Goal: Task Accomplishment & Management: Manage account settings

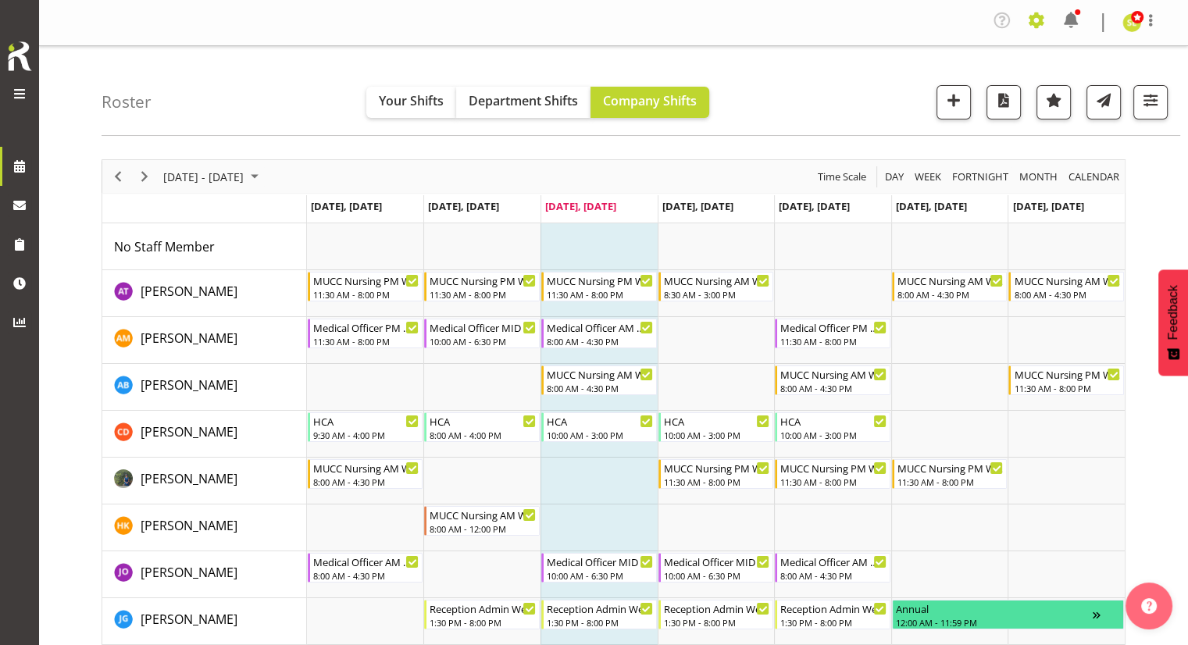
click at [1034, 16] on span at bounding box center [1036, 20] width 25 height 25
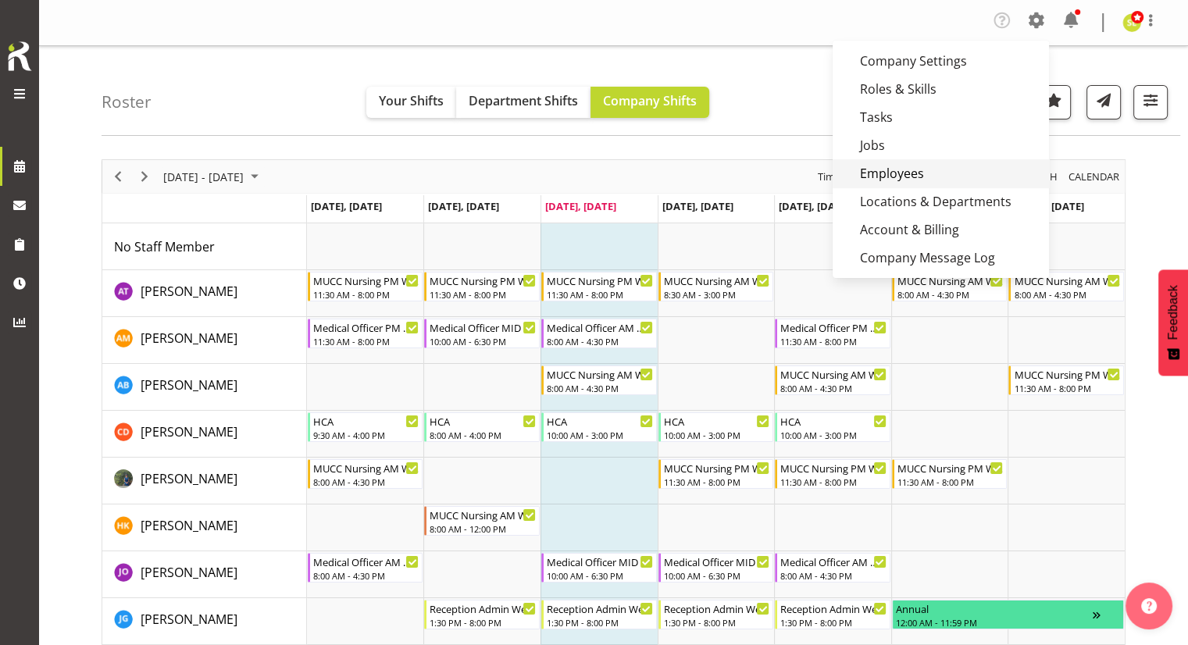
click at [887, 173] on link "Employees" at bounding box center [941, 173] width 216 height 28
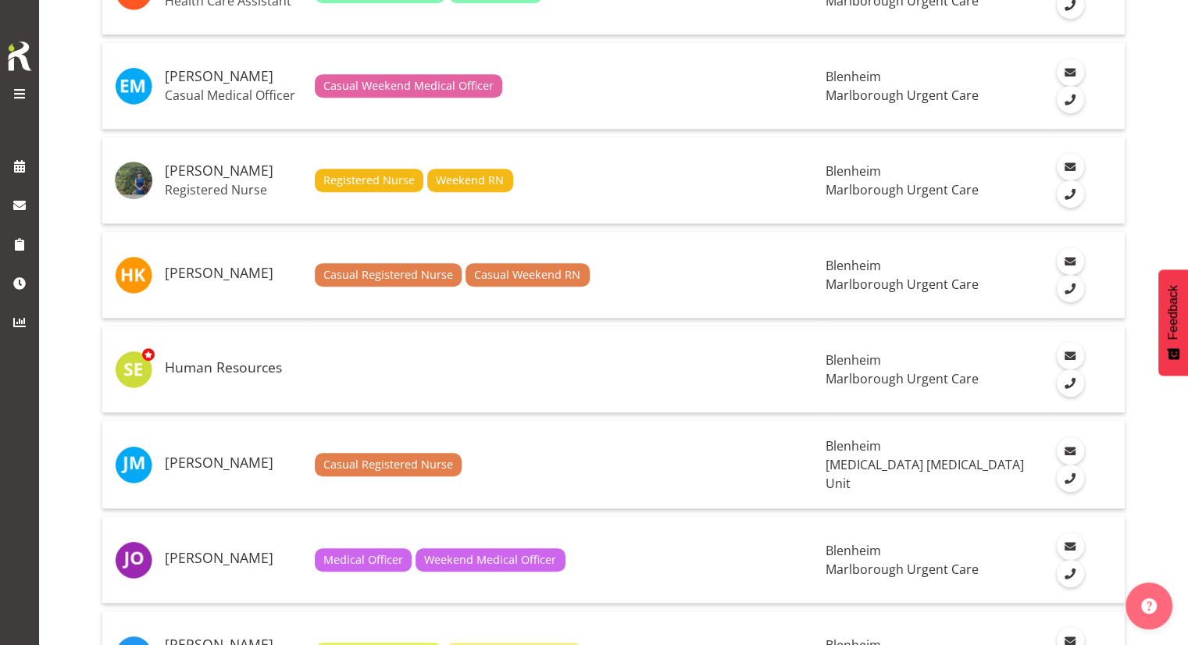
scroll to position [909, 0]
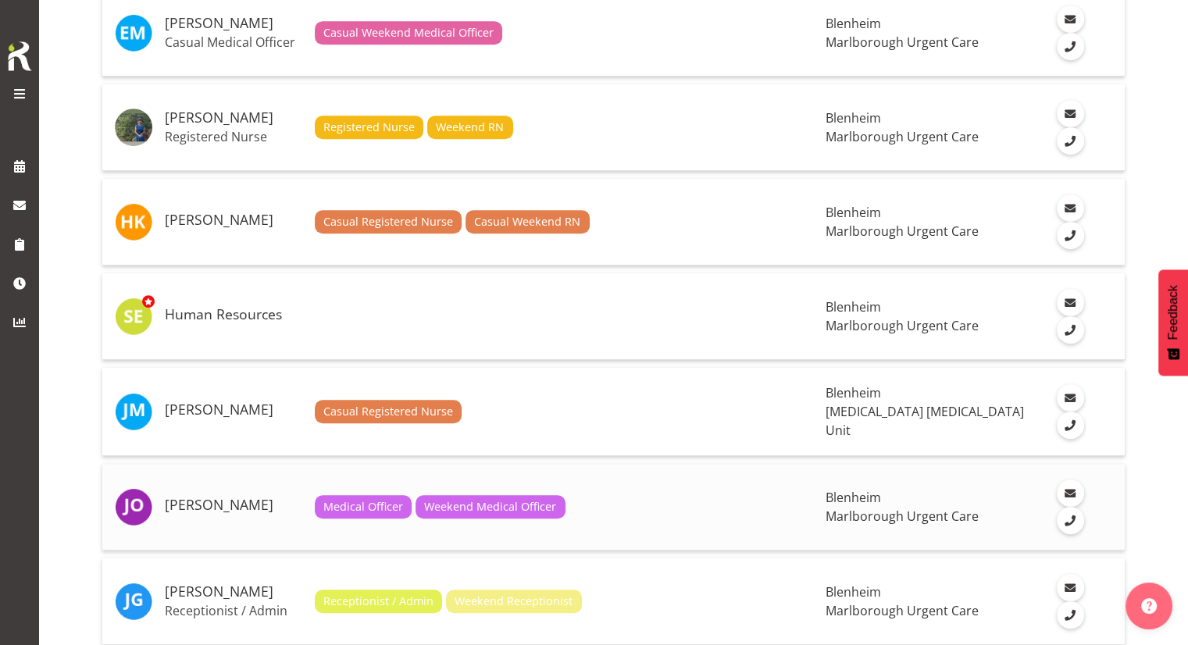
click at [237, 498] on h5 "Jenny O'Donnell" at bounding box center [233, 506] width 137 height 16
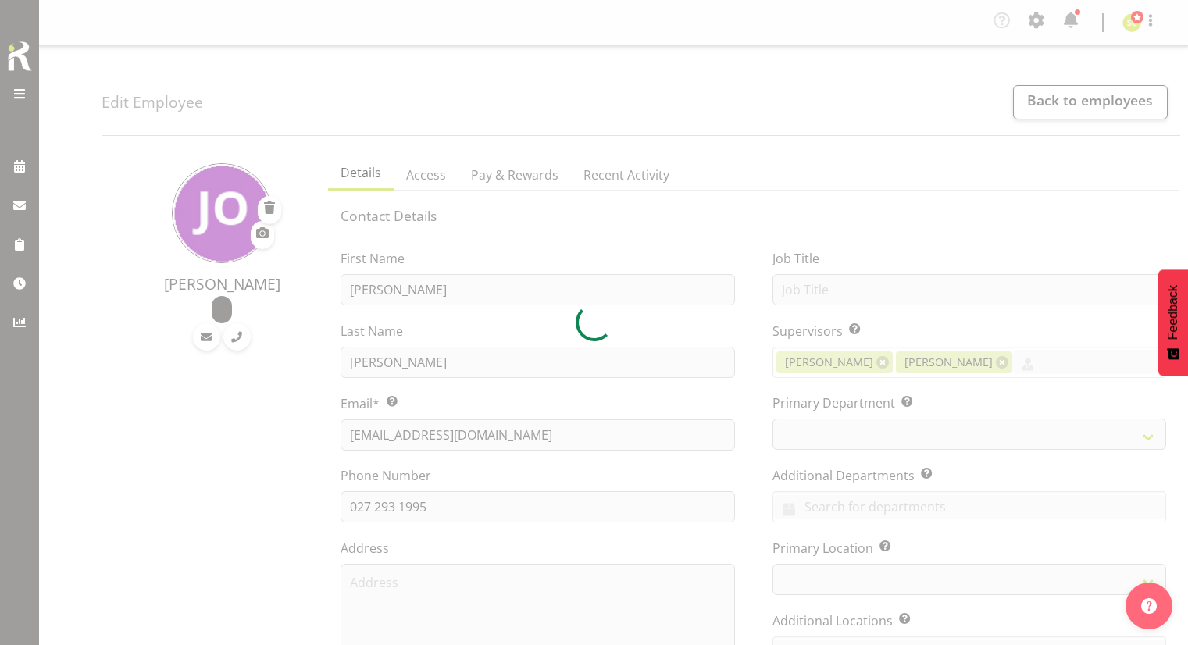
select select "TimelineWeek"
select select "925"
select select "1282"
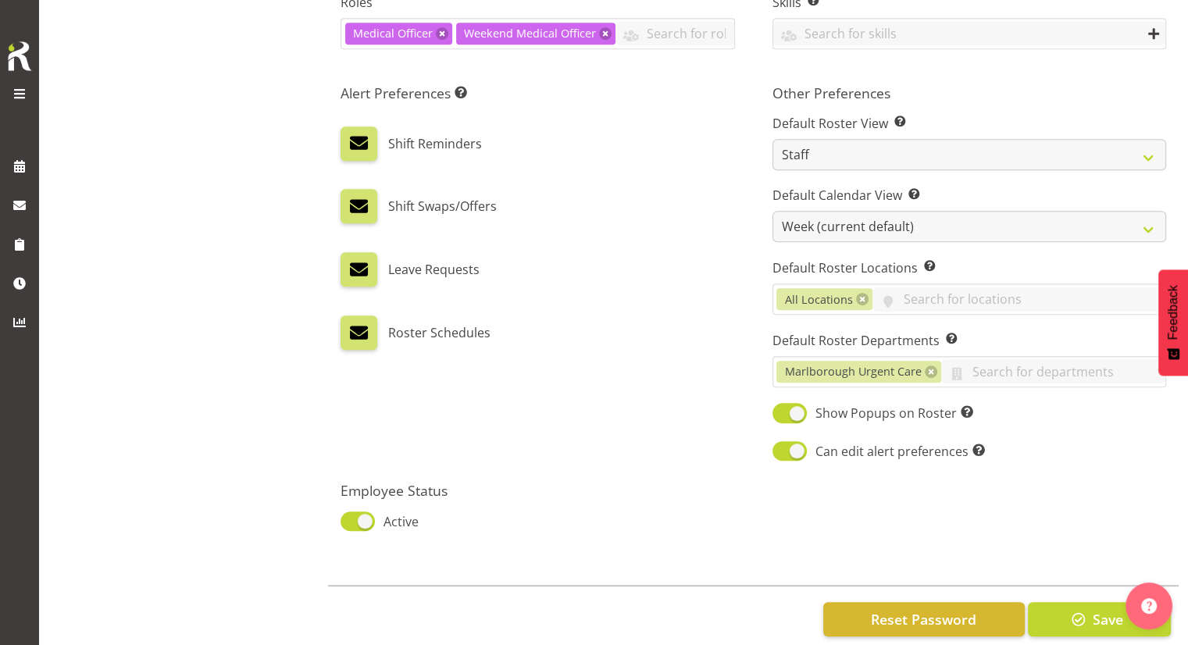
scroll to position [800, 0]
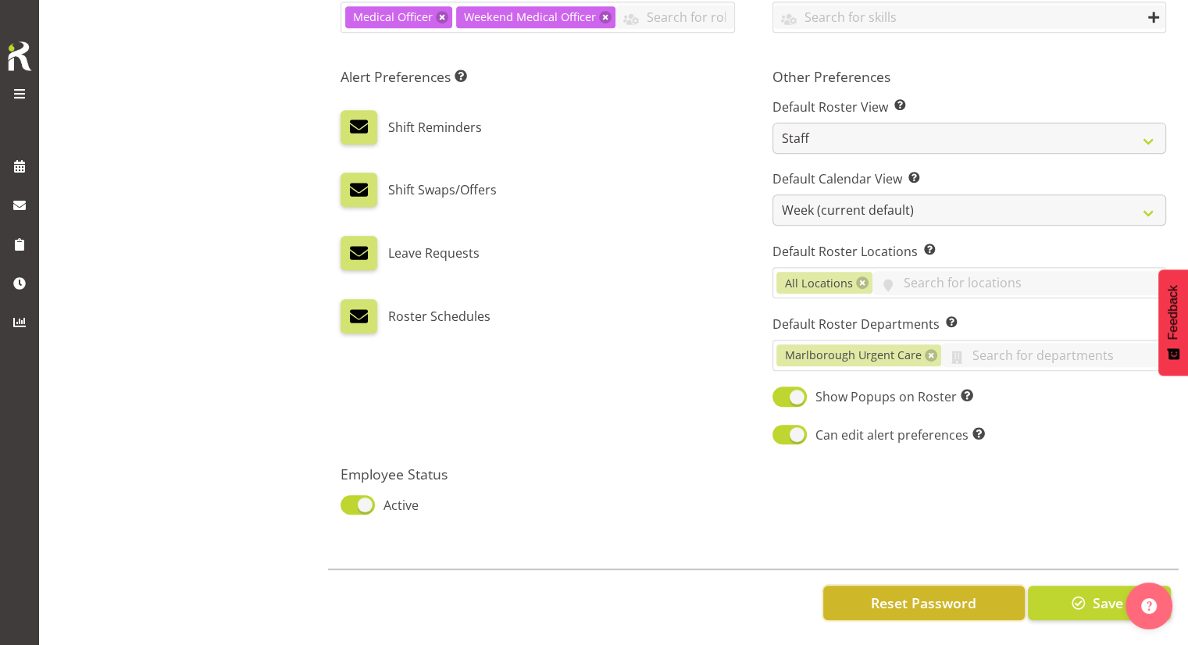
click at [866, 587] on button "Reset Password" at bounding box center [924, 603] width 202 height 34
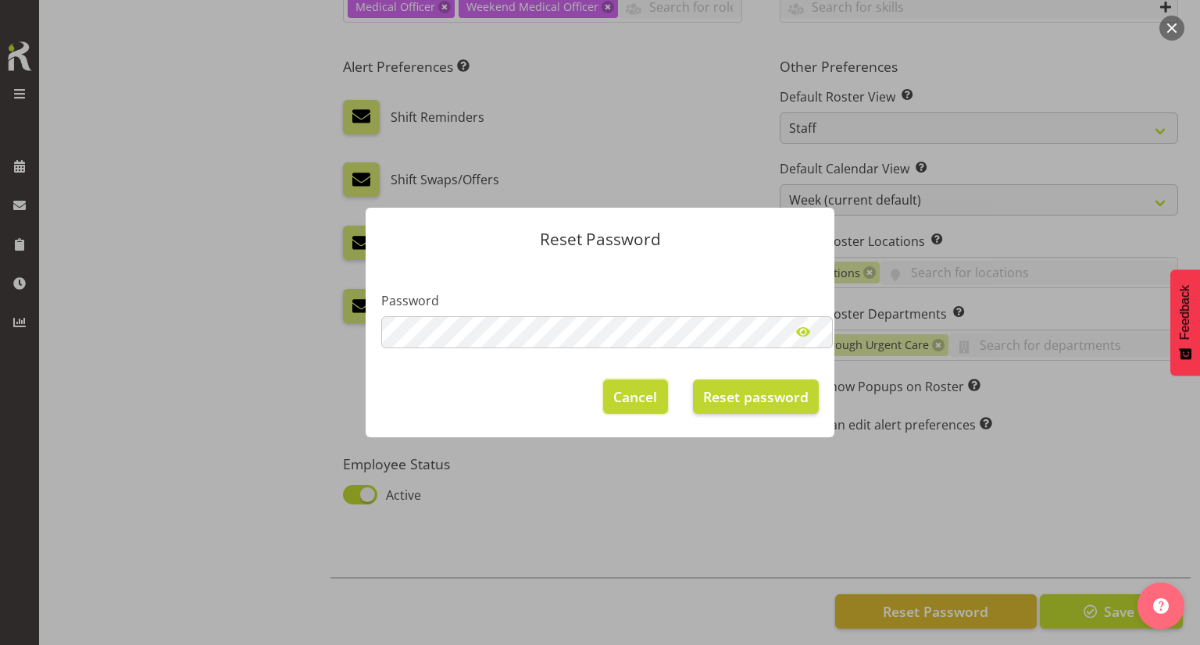
click at [620, 394] on span "Cancel" at bounding box center [635, 397] width 44 height 20
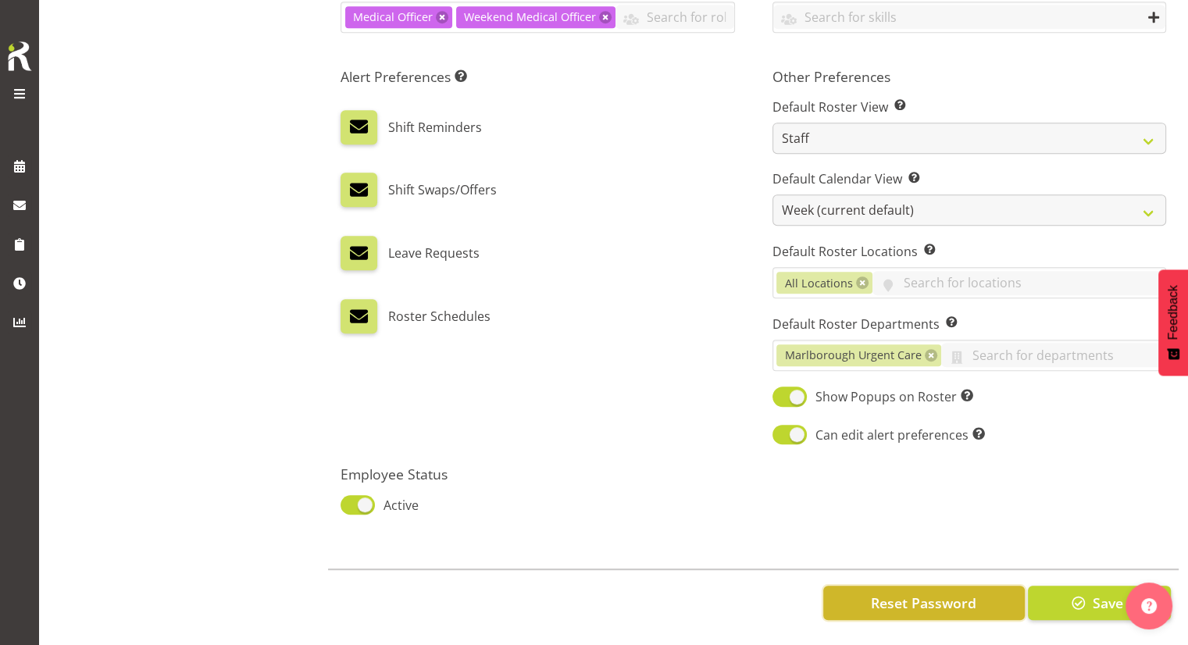
click at [890, 593] on span "Reset Password" at bounding box center [923, 603] width 105 height 20
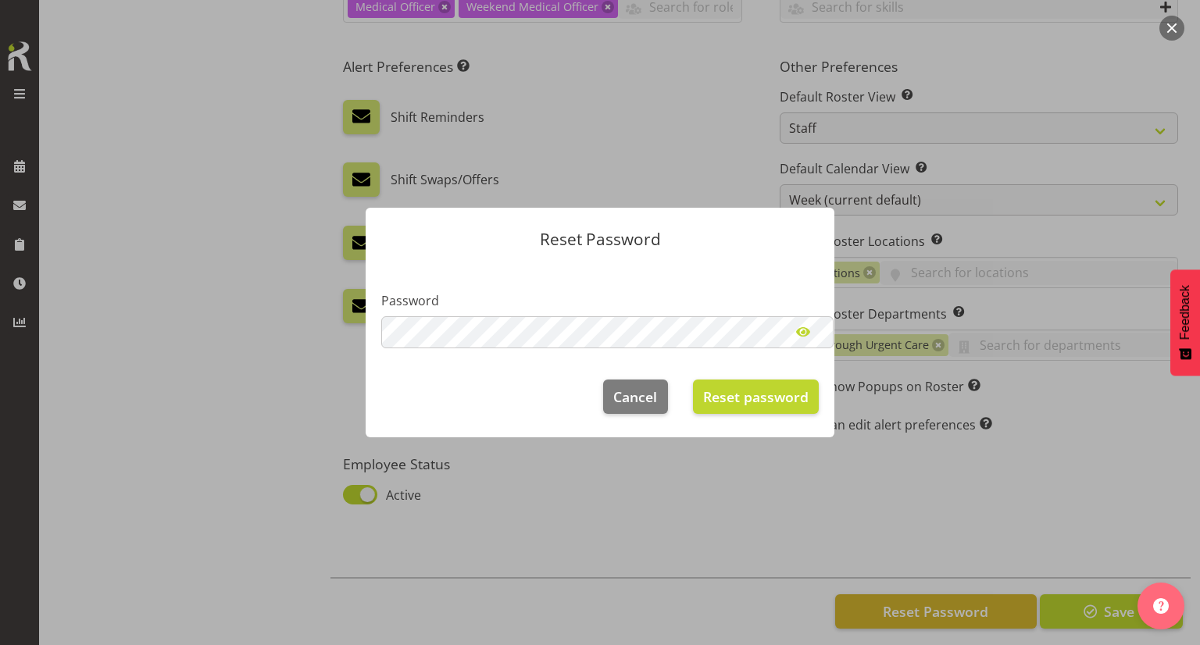
click at [802, 326] on span at bounding box center [802, 331] width 31 height 31
click at [718, 401] on span "Reset password" at bounding box center [755, 396] width 105 height 20
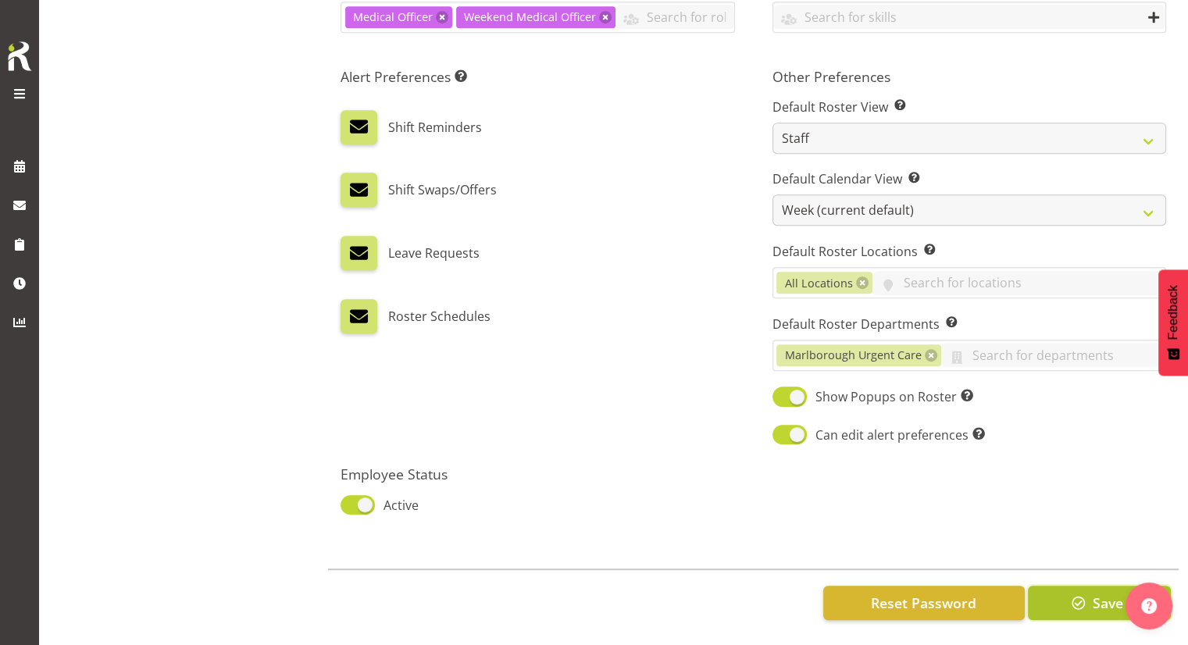
click at [1094, 593] on span "Save" at bounding box center [1107, 603] width 30 height 20
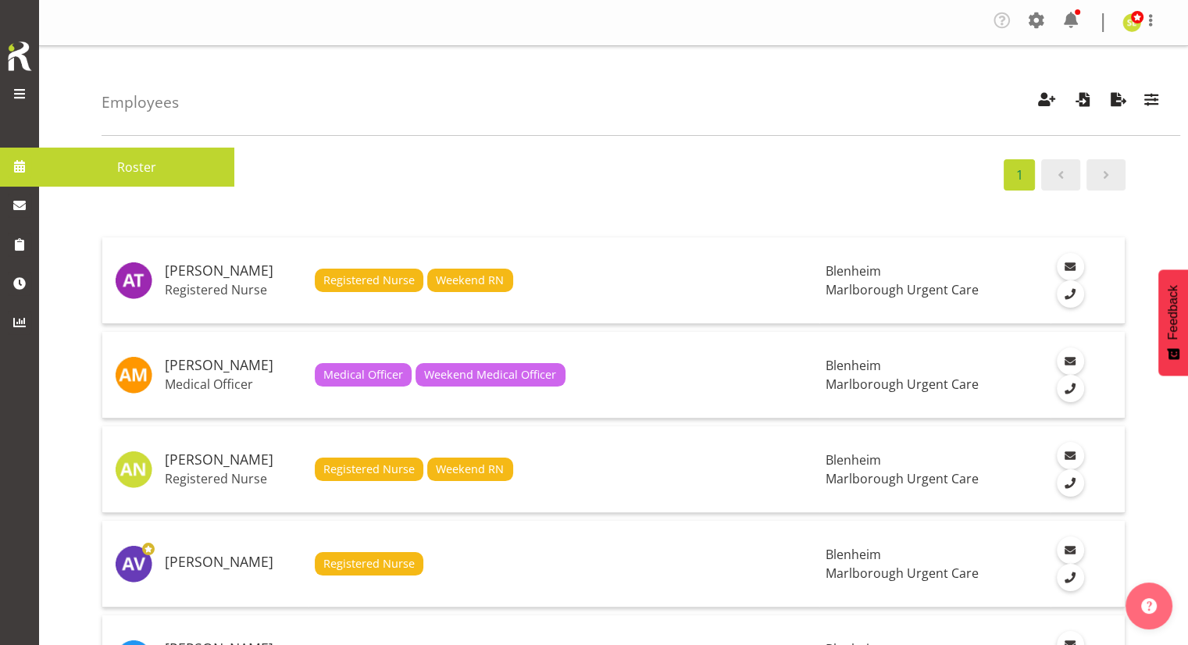
drag, startPoint x: 5, startPoint y: 170, endPoint x: 20, endPoint y: 158, distance: 20.0
click at [20, 158] on span at bounding box center [19, 166] width 23 height 23
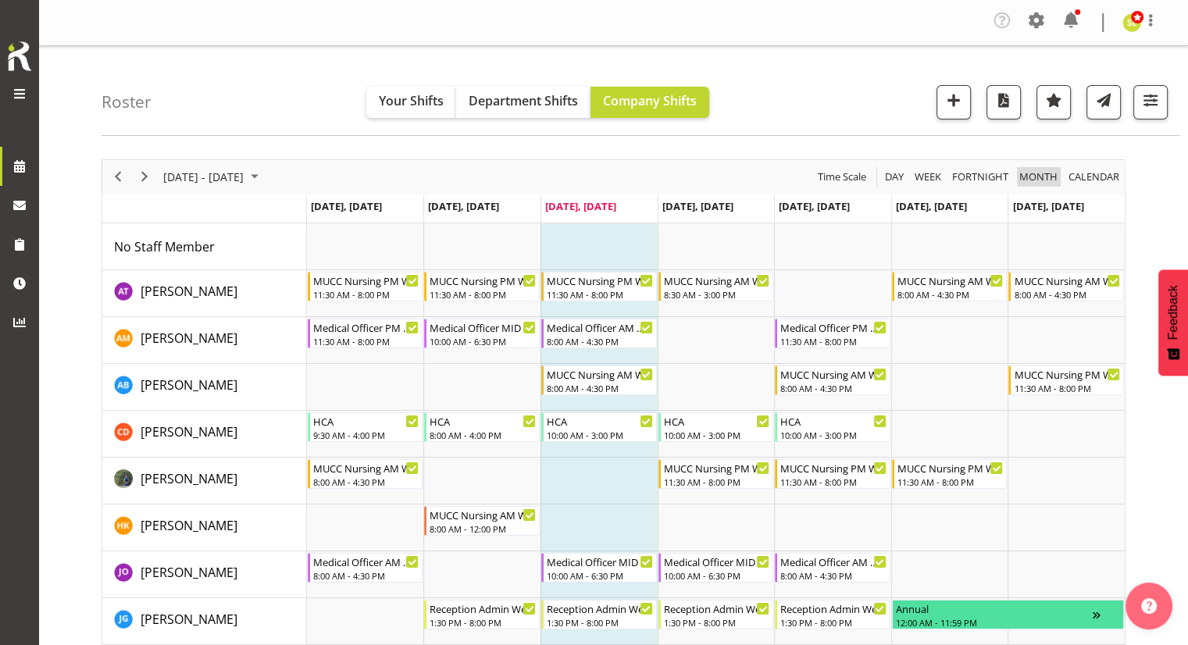
click at [1043, 174] on span "Month" at bounding box center [1038, 177] width 41 height 20
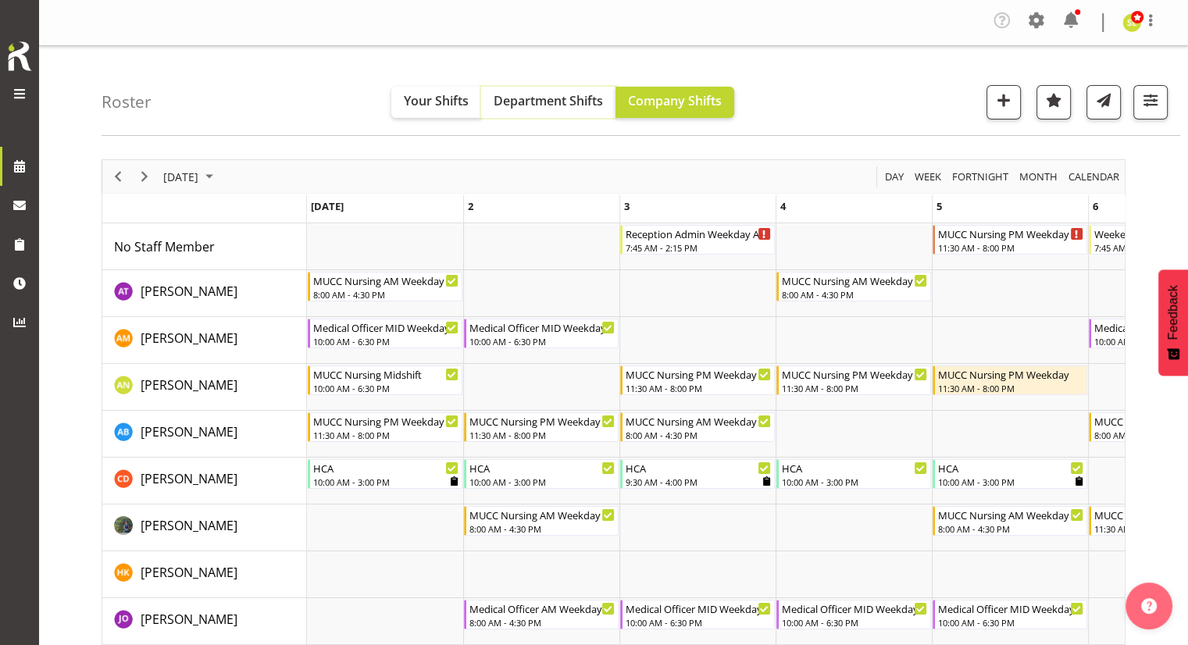
click at [548, 102] on span "Department Shifts" at bounding box center [548, 100] width 109 height 17
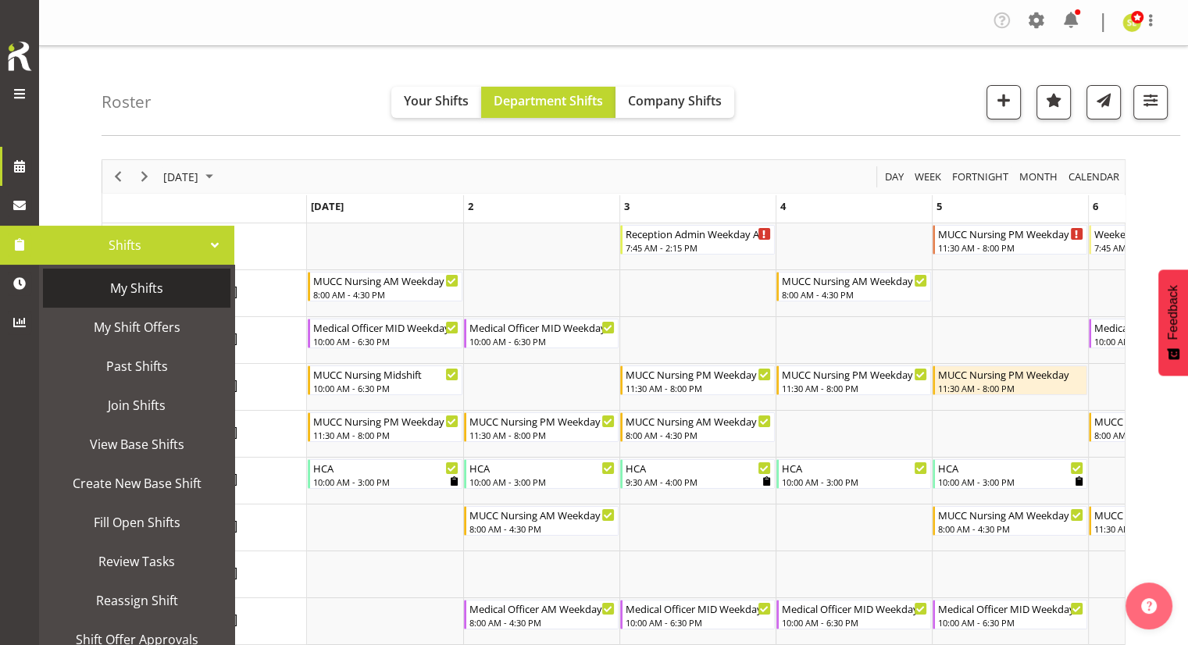
click at [78, 282] on span "My Shifts" at bounding box center [137, 288] width 172 height 23
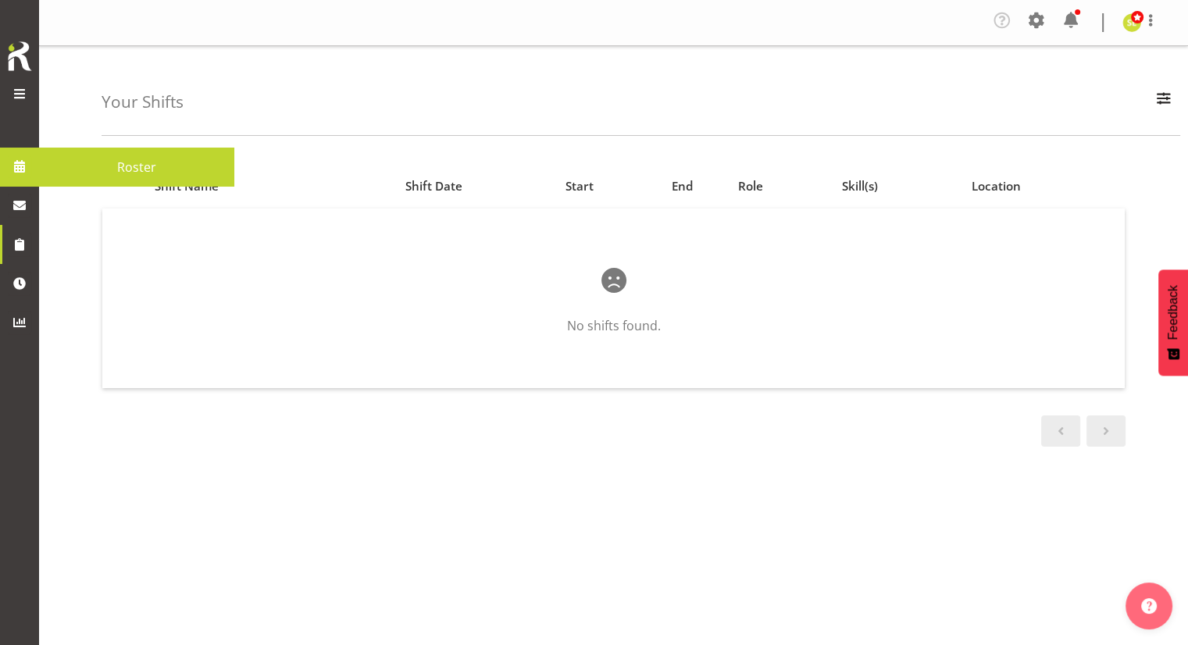
click at [24, 178] on span at bounding box center [19, 166] width 23 height 23
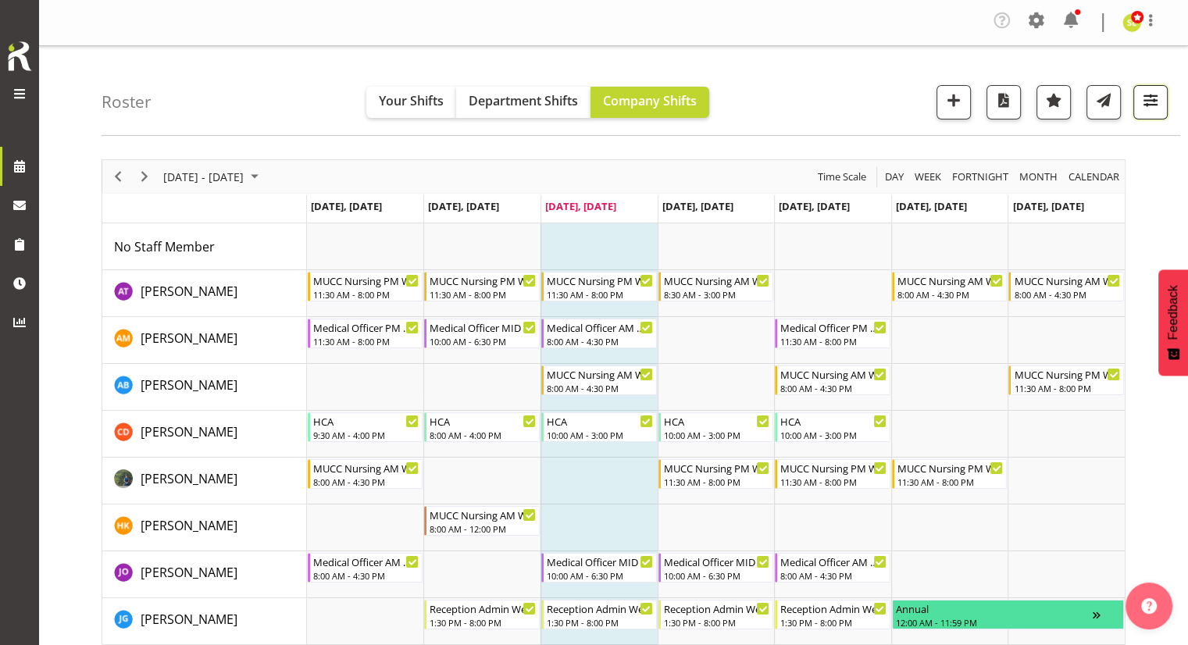
click at [1147, 96] on span "button" at bounding box center [1150, 100] width 20 height 20
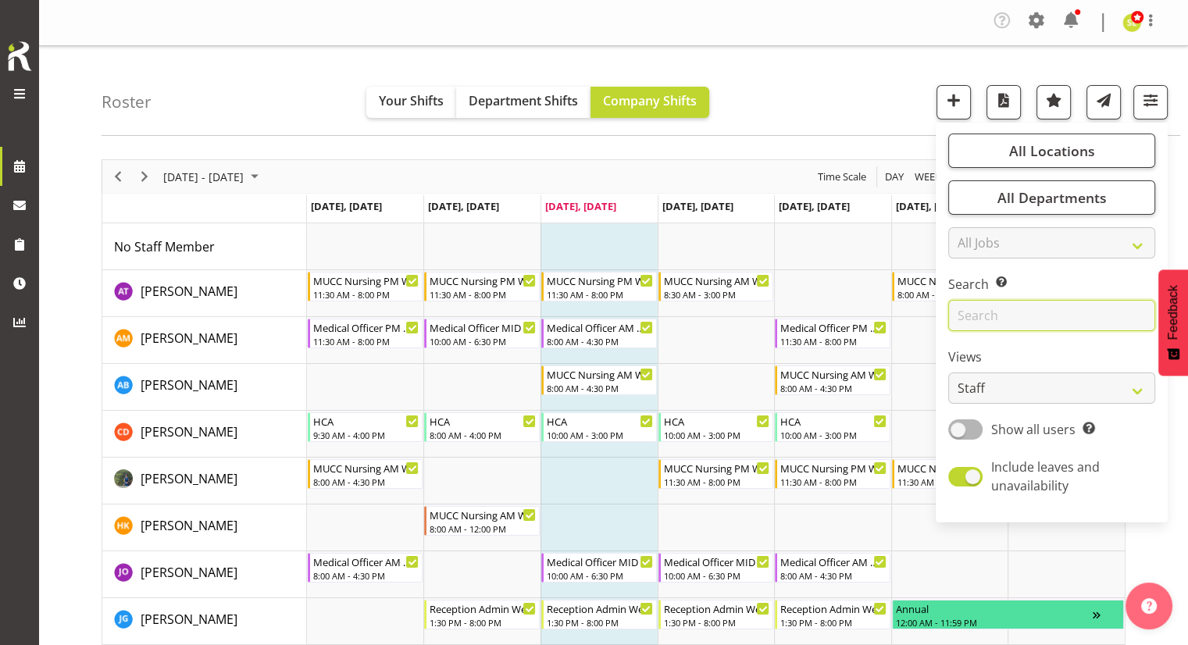
click at [1014, 311] on input "text" at bounding box center [1051, 315] width 207 height 31
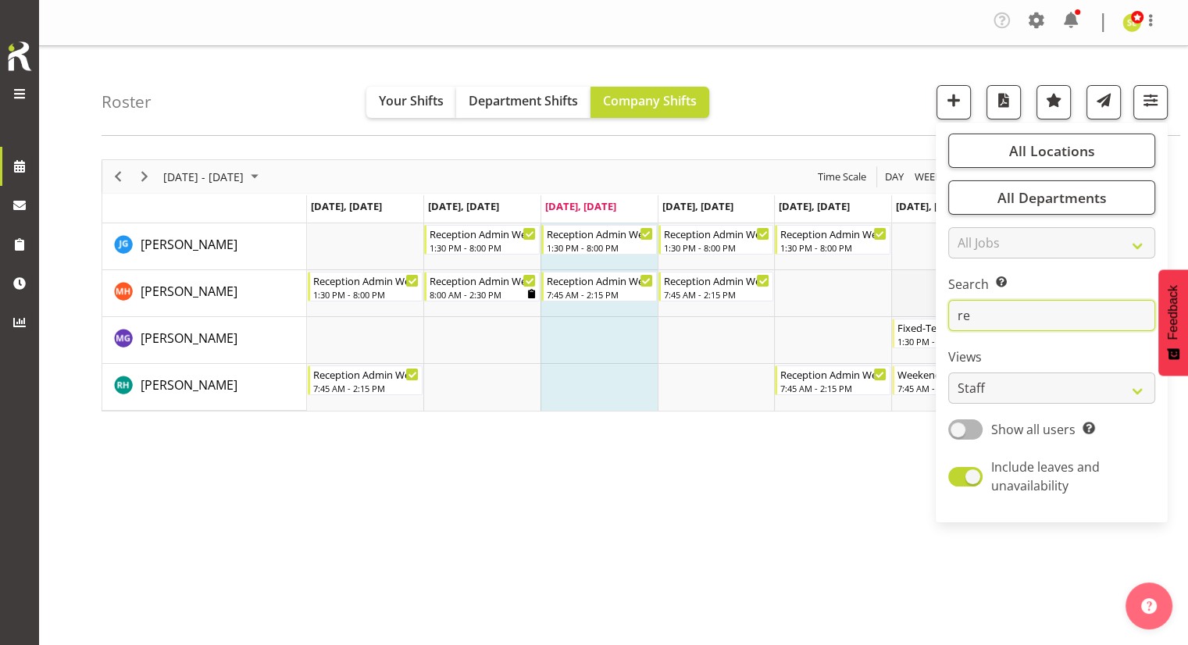
type input "r"
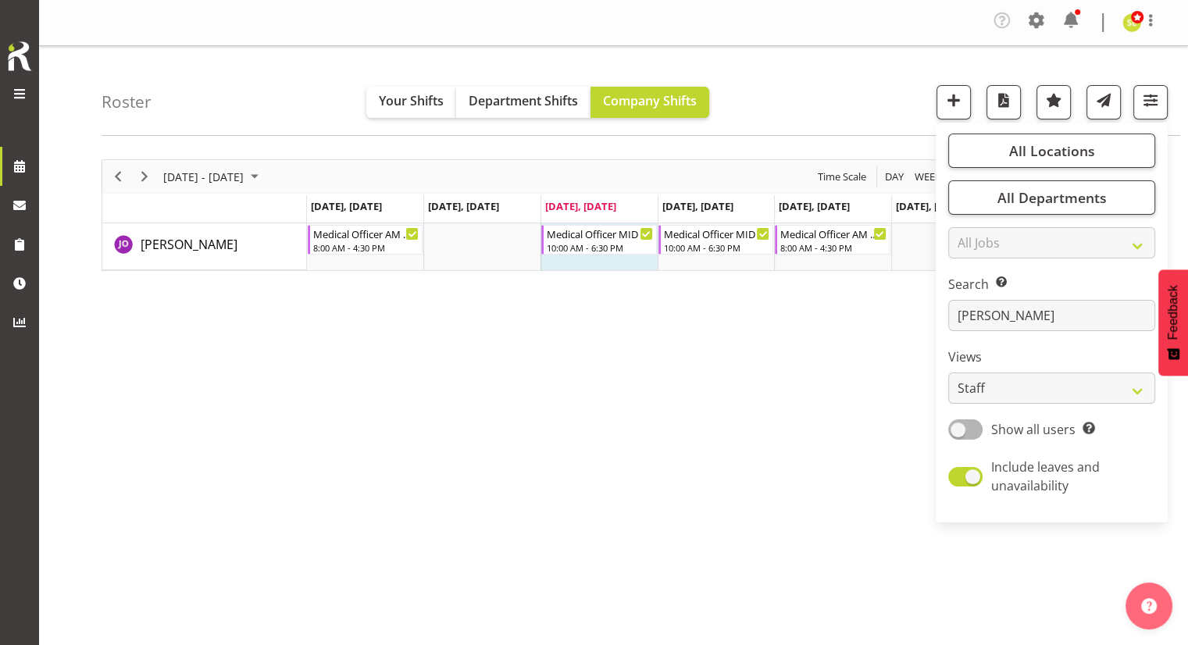
click at [822, 394] on div "September 08 - 14, 2025 Today Day Week Fortnight Month calendar Month Agenda Ti…" at bounding box center [645, 460] width 1087 height 625
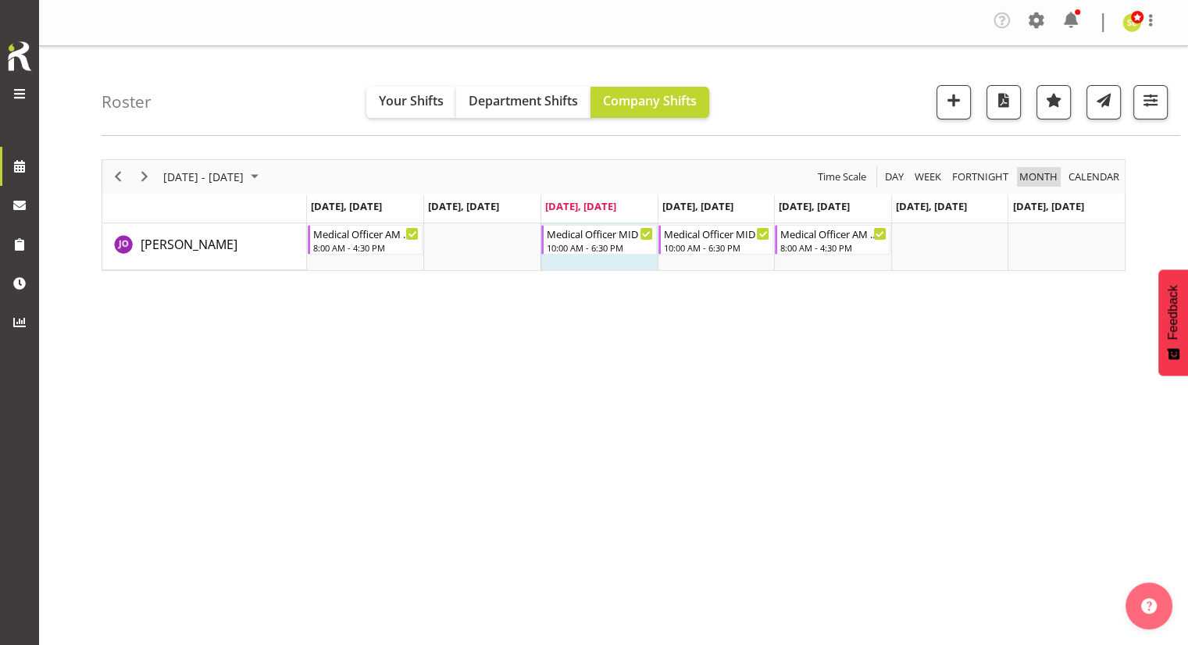
click at [1041, 175] on span "Month" at bounding box center [1038, 177] width 41 height 20
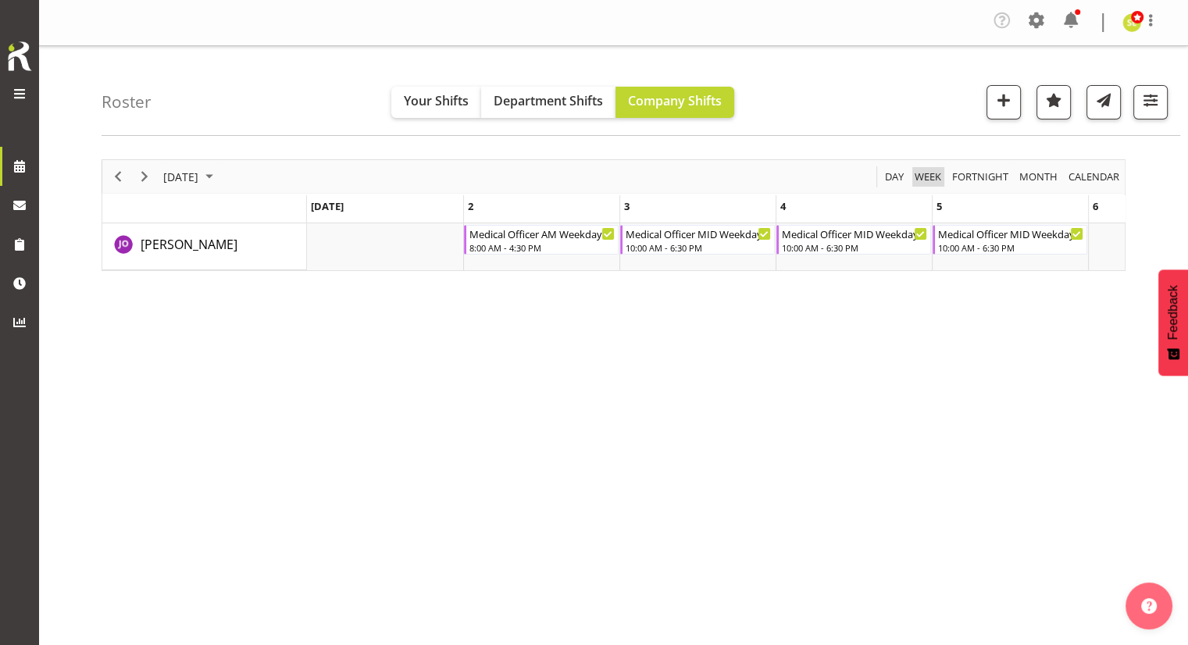
click at [934, 181] on span "Week" at bounding box center [928, 177] width 30 height 20
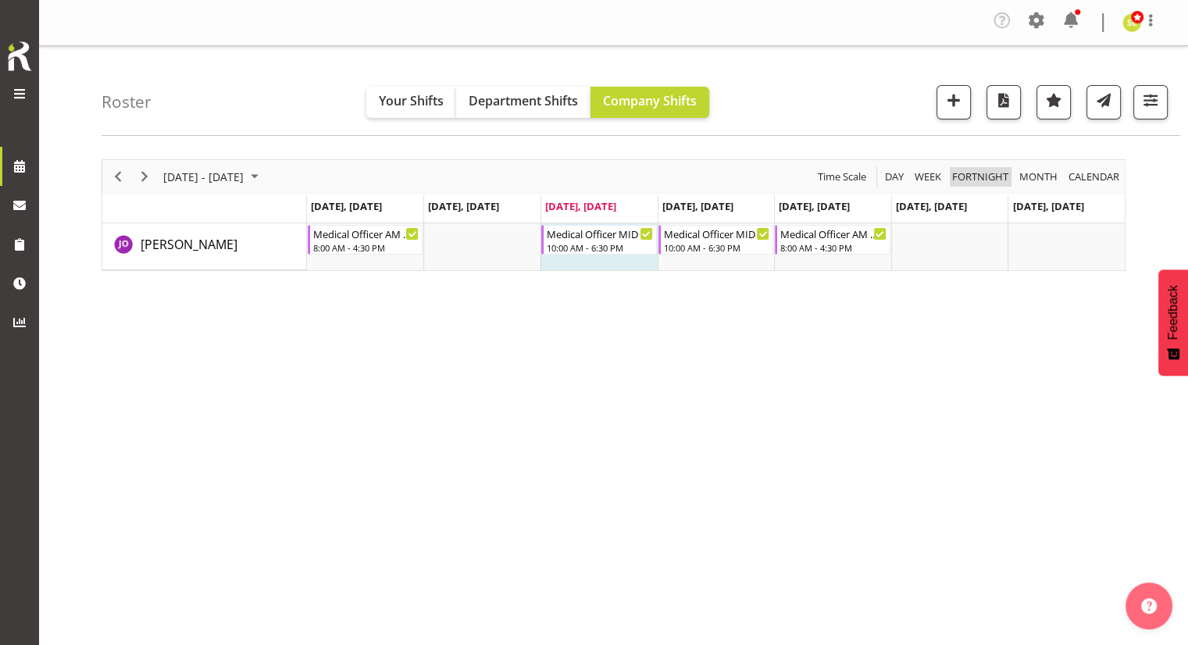
click at [987, 175] on span "Fortnight" at bounding box center [980, 177] width 59 height 20
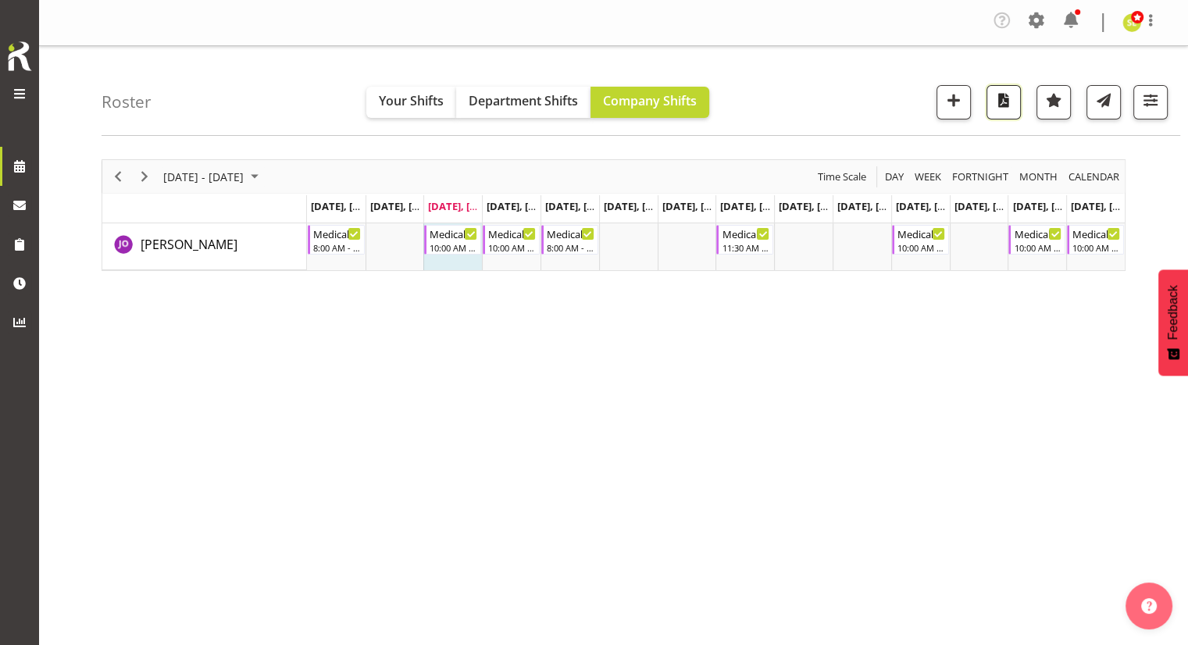
click at [1005, 107] on span "button" at bounding box center [1004, 100] width 20 height 20
click at [1144, 95] on span "button" at bounding box center [1150, 100] width 20 height 20
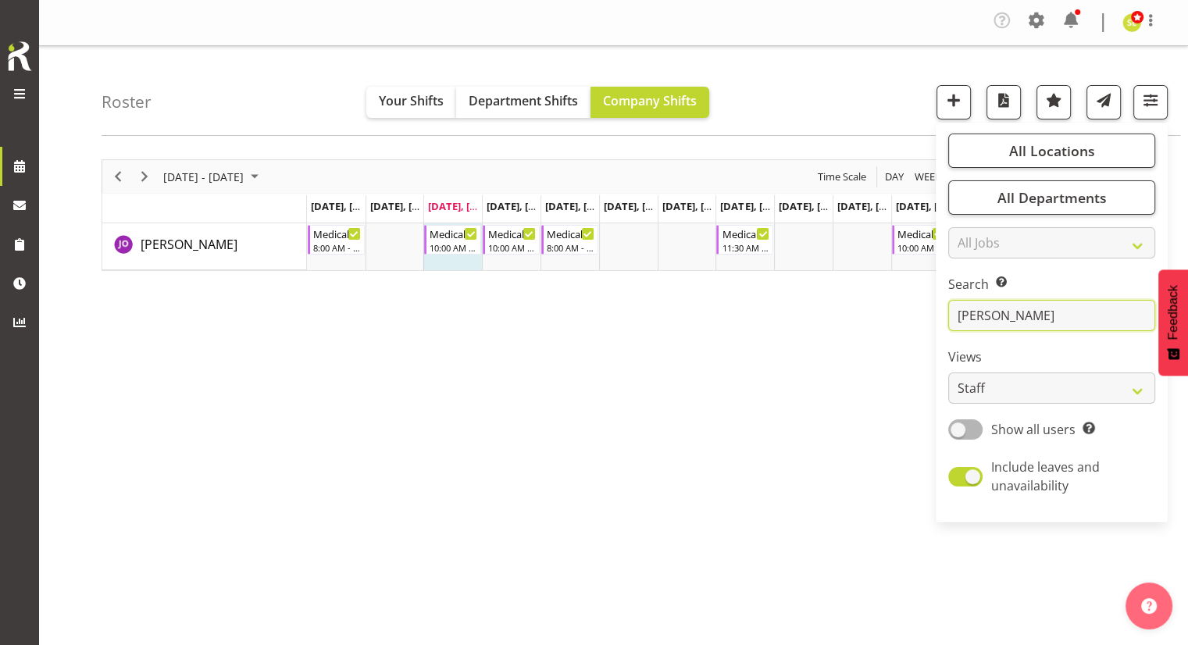
click at [1004, 321] on input "jenny" at bounding box center [1051, 315] width 207 height 31
type input "j"
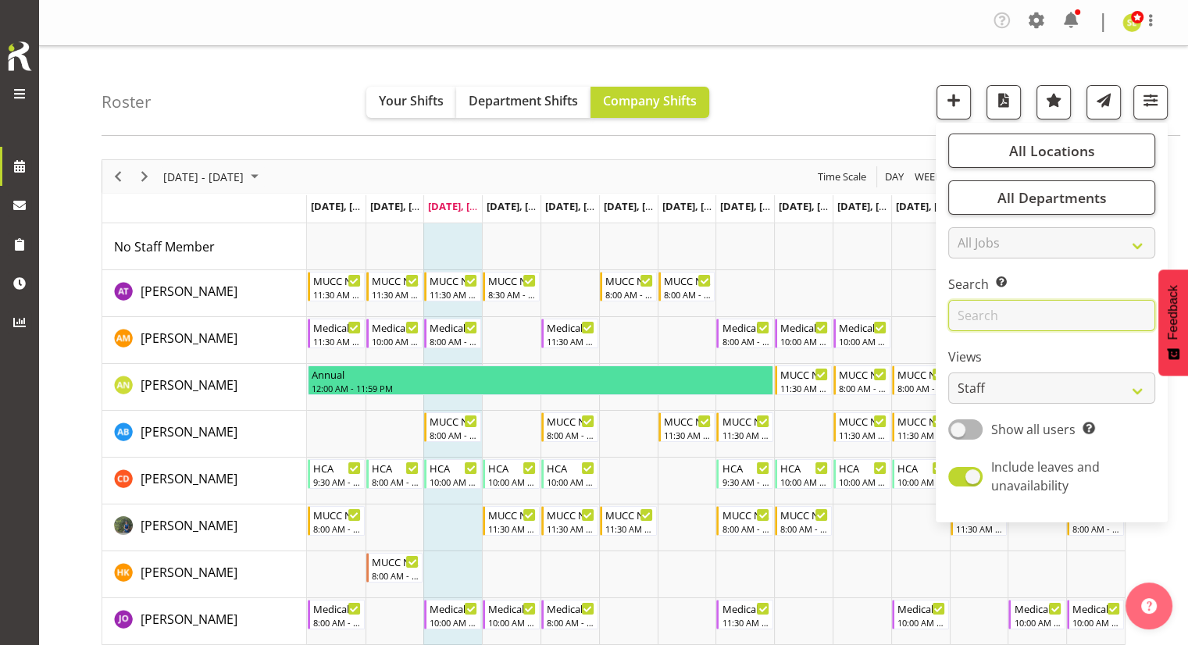
click at [971, 313] on input "text" at bounding box center [1051, 315] width 207 height 31
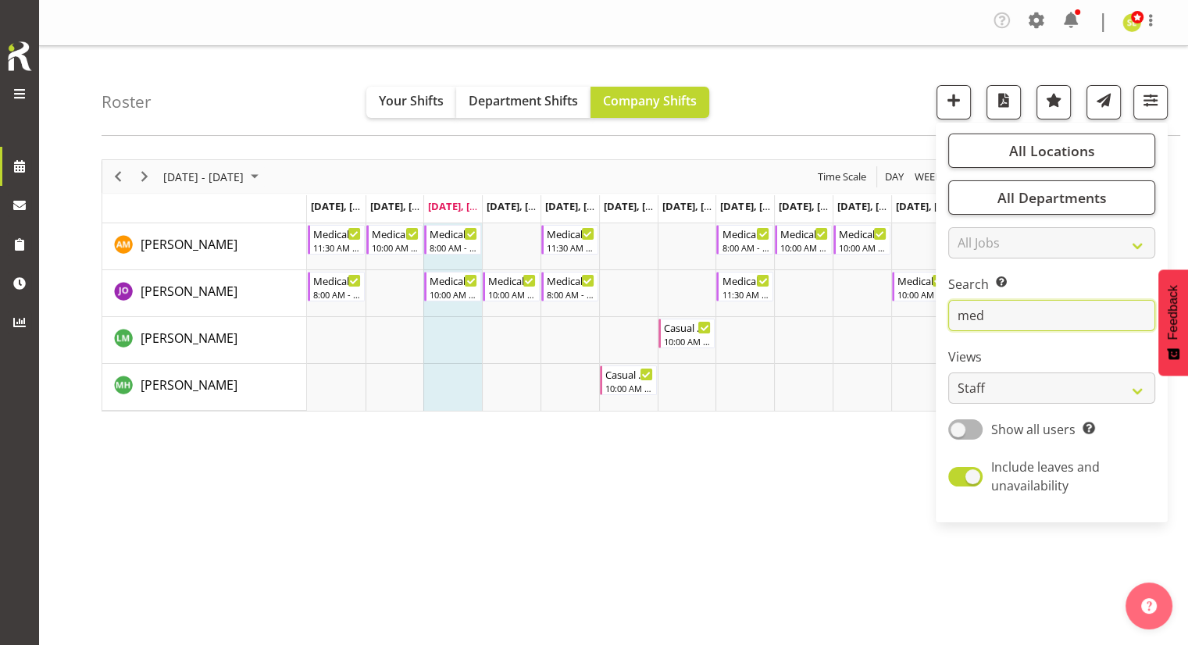
type input "med"
click at [691, 482] on div "September 08 - 21, 2025 Today Day Week Fortnight Month calendar Month Agenda Ti…" at bounding box center [645, 460] width 1087 height 625
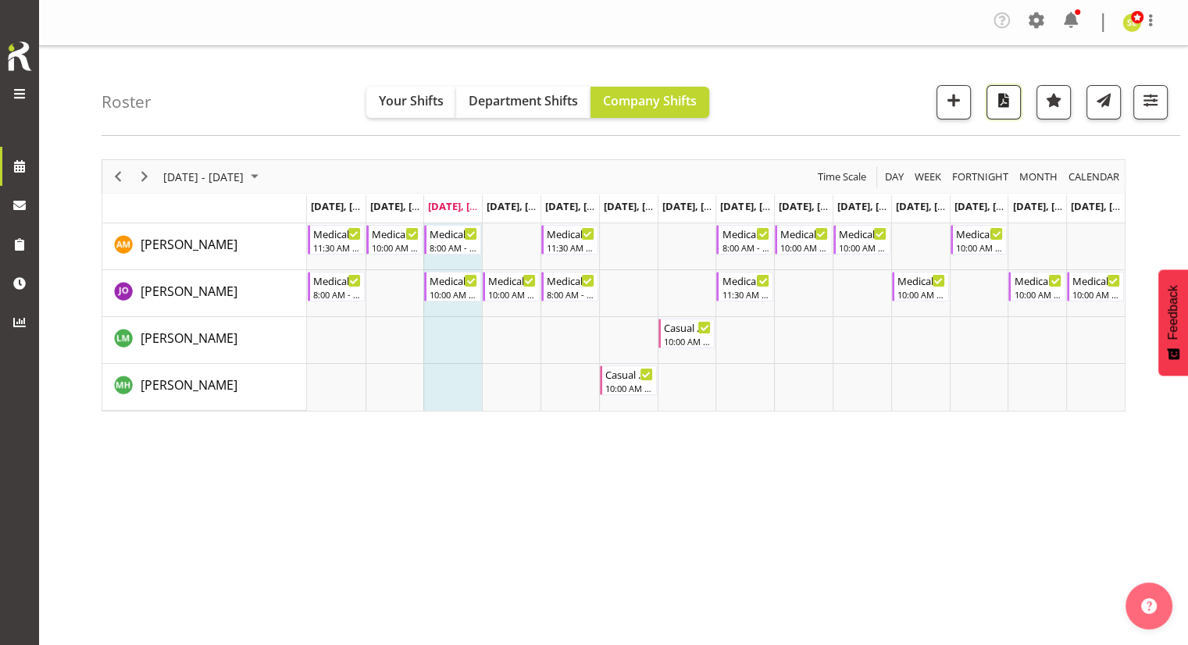
click at [998, 112] on button "button" at bounding box center [1004, 102] width 34 height 34
click at [1147, 99] on span "button" at bounding box center [1150, 100] width 20 height 20
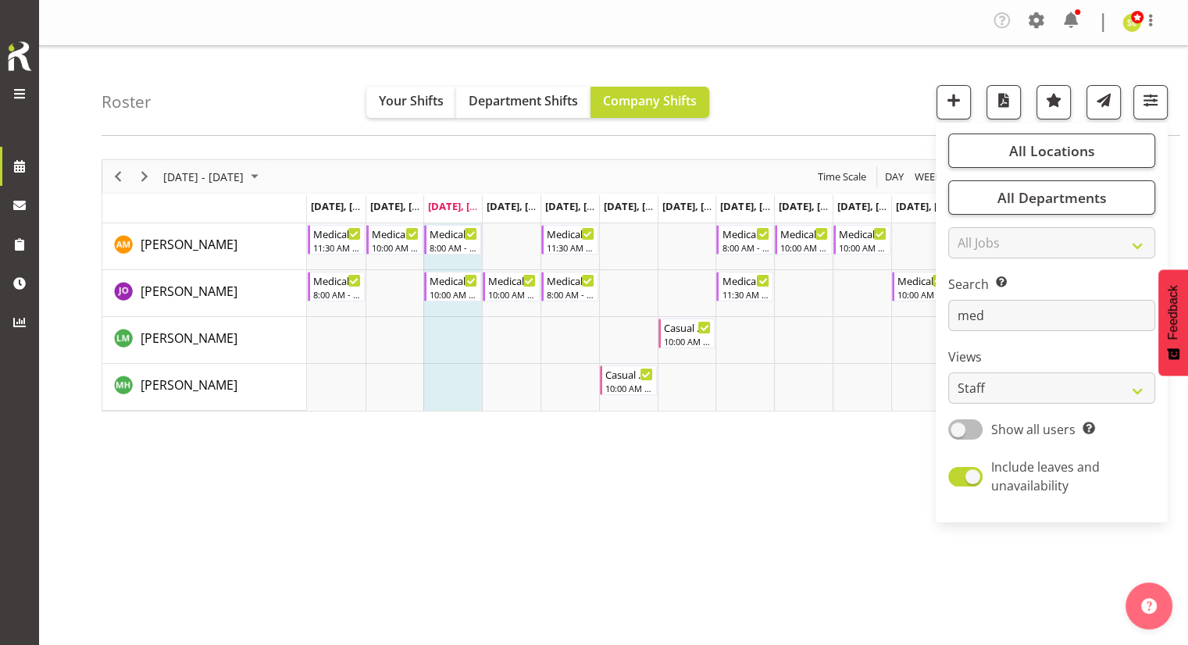
click at [972, 432] on span at bounding box center [965, 429] width 34 height 20
click at [958, 432] on input "Show all users Show only rostered employees" at bounding box center [953, 429] width 10 height 10
checkbox input "true"
click at [906, 419] on div "September 08 - 21, 2025 Today Day Week Fortnight Month calendar Month Agenda Ti…" at bounding box center [645, 460] width 1087 height 625
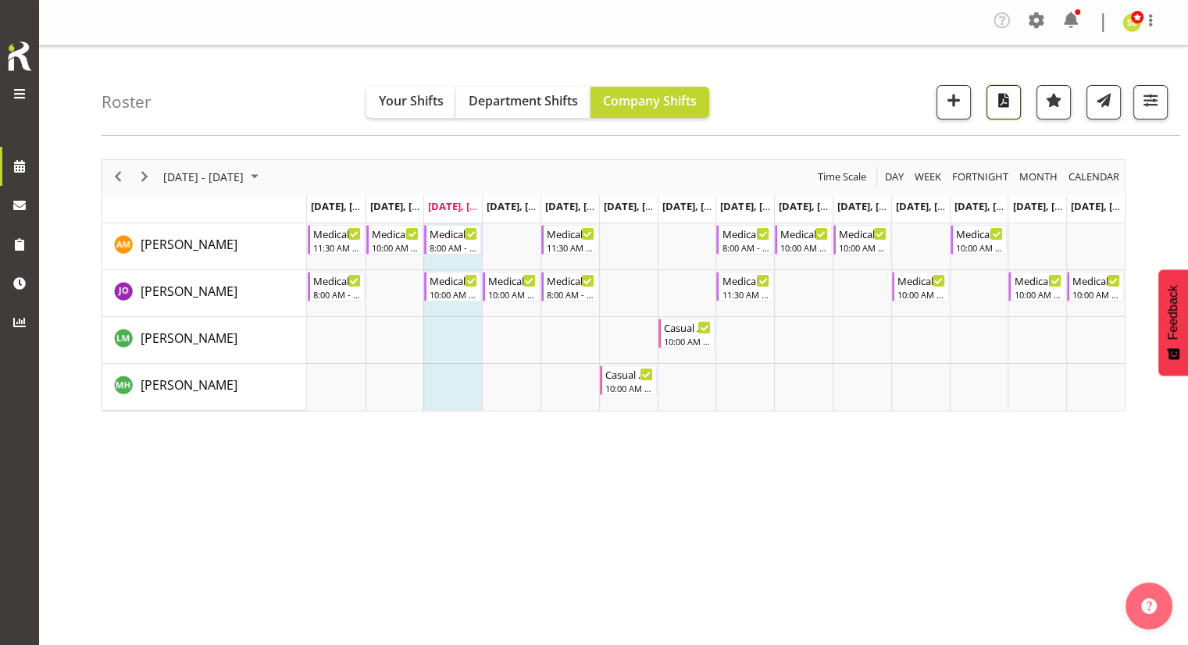
click at [1005, 101] on span "button" at bounding box center [1004, 100] width 20 height 20
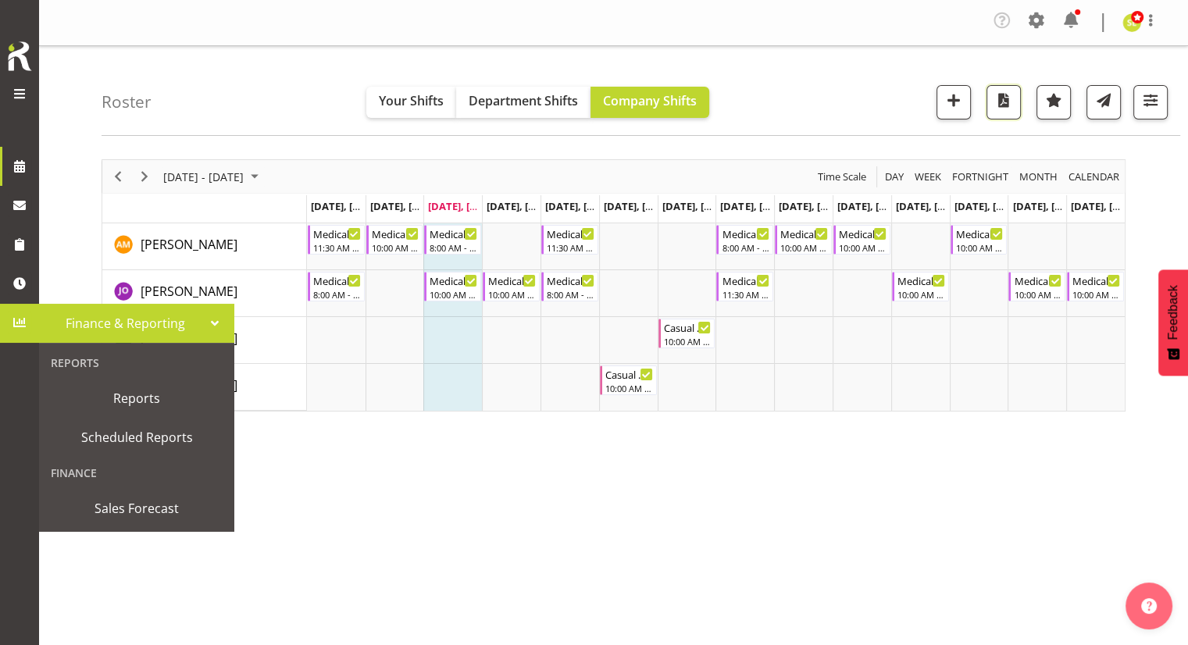
scroll to position [27, 0]
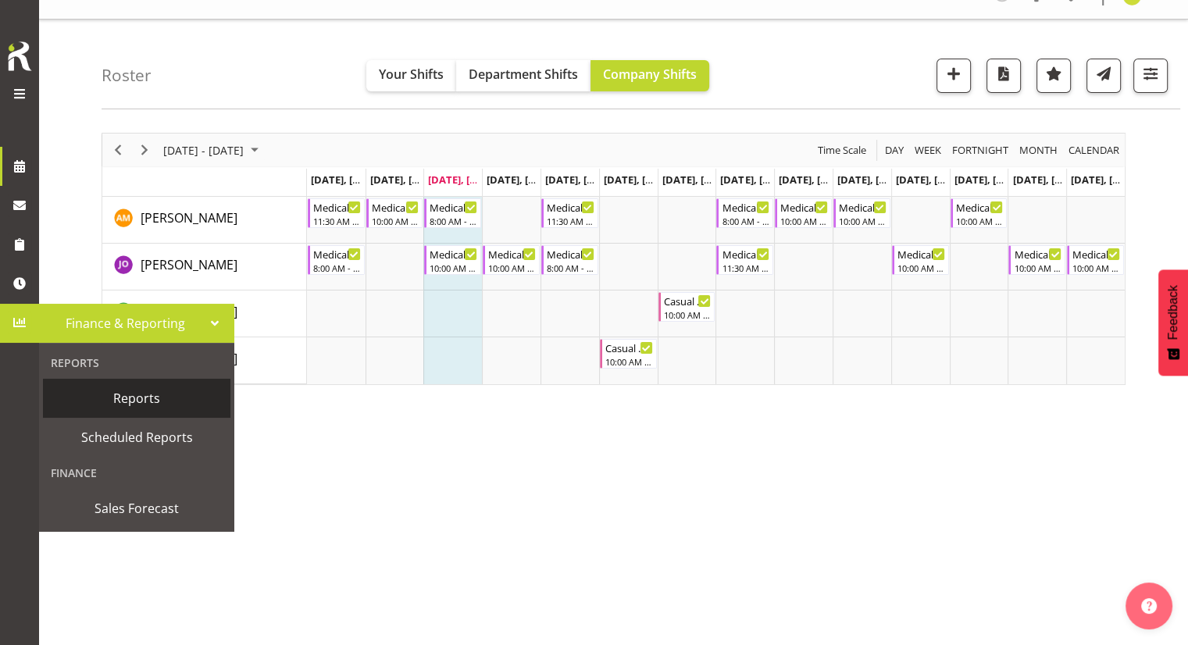
click at [125, 398] on span "Reports" at bounding box center [137, 398] width 172 height 23
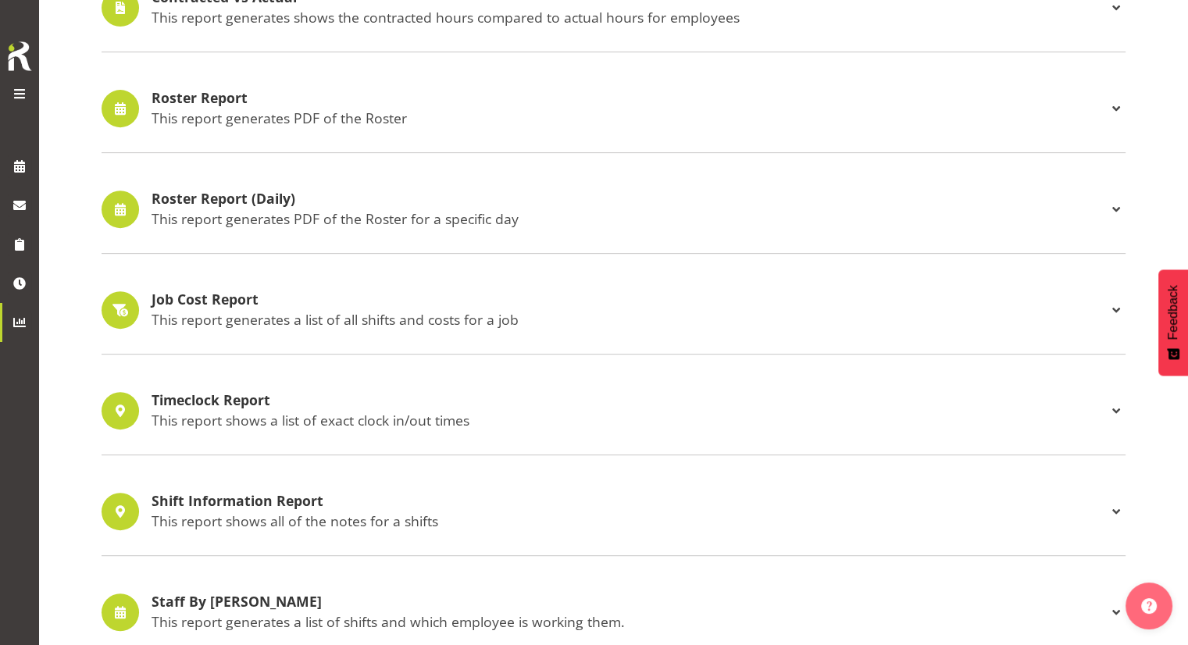
scroll to position [626, 0]
click at [191, 96] on h4 "Roster Report" at bounding box center [629, 100] width 955 height 16
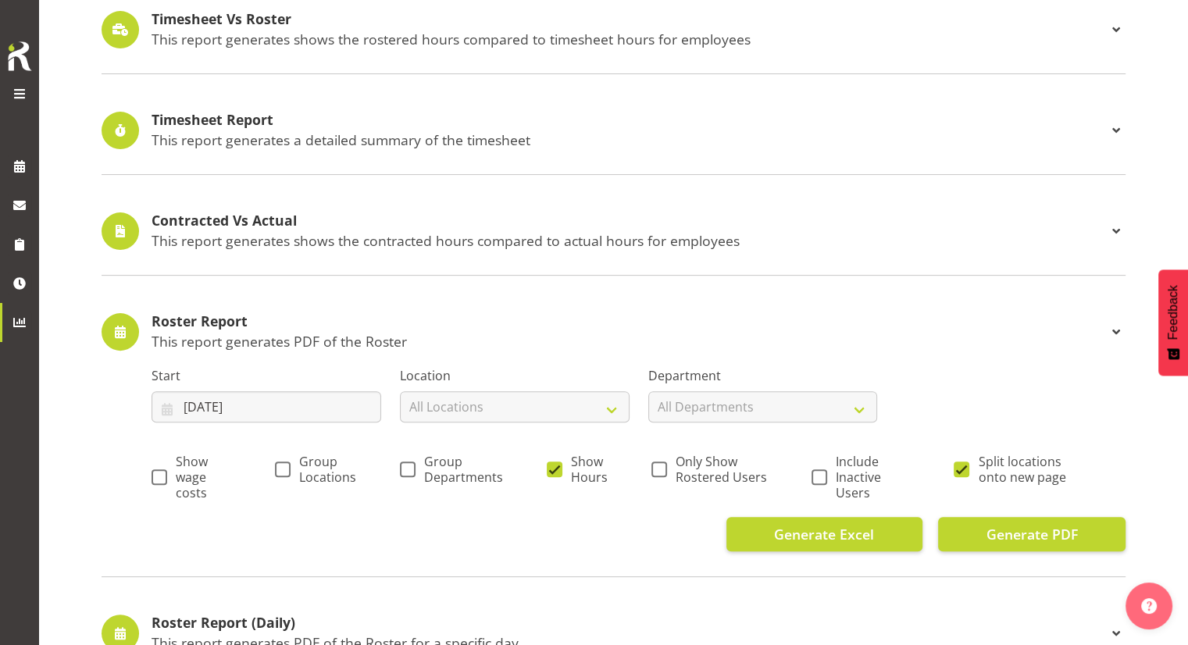
scroll to position [406, 0]
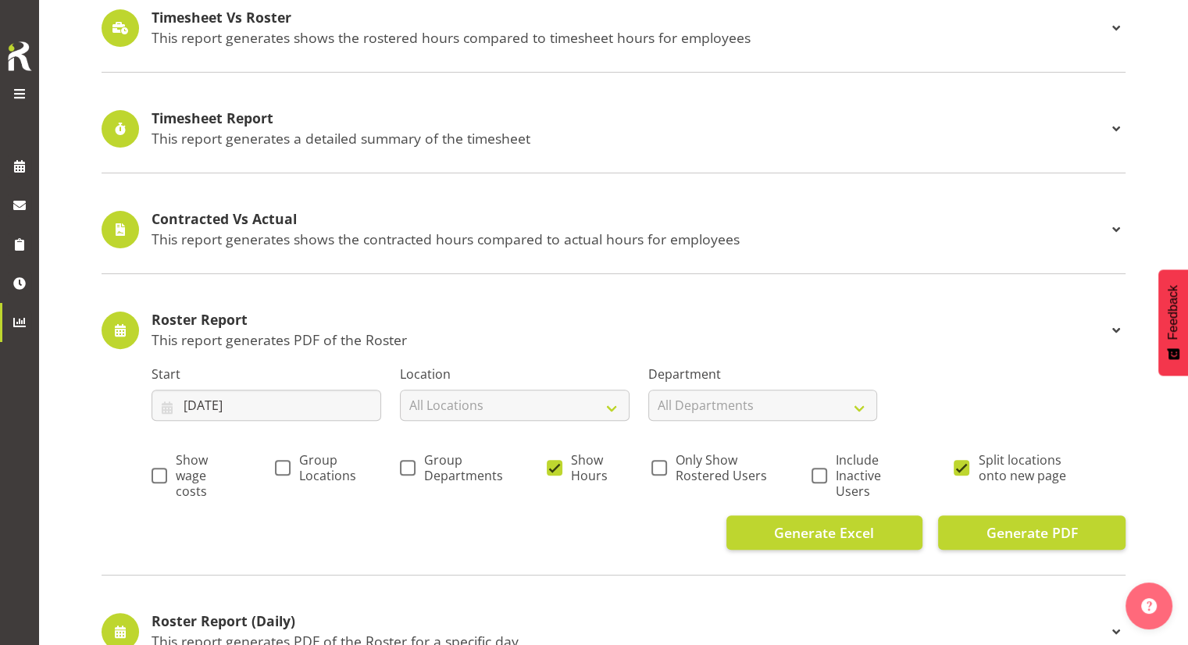
click at [1115, 326] on span at bounding box center [1116, 330] width 19 height 19
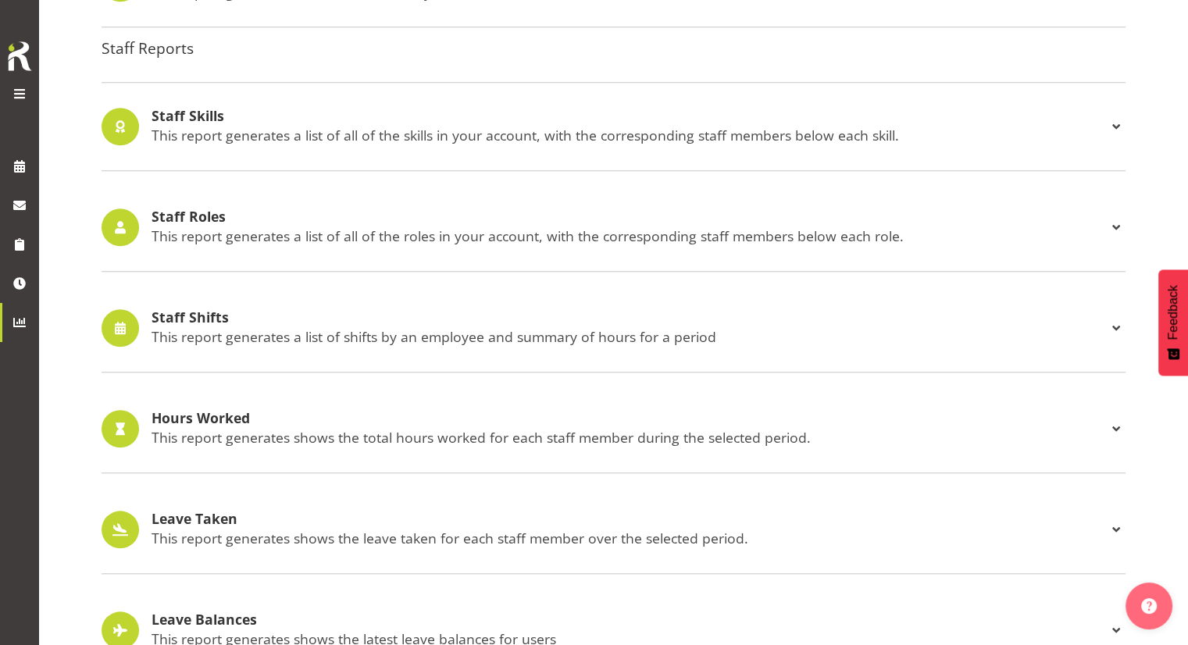
scroll to position [1522, 0]
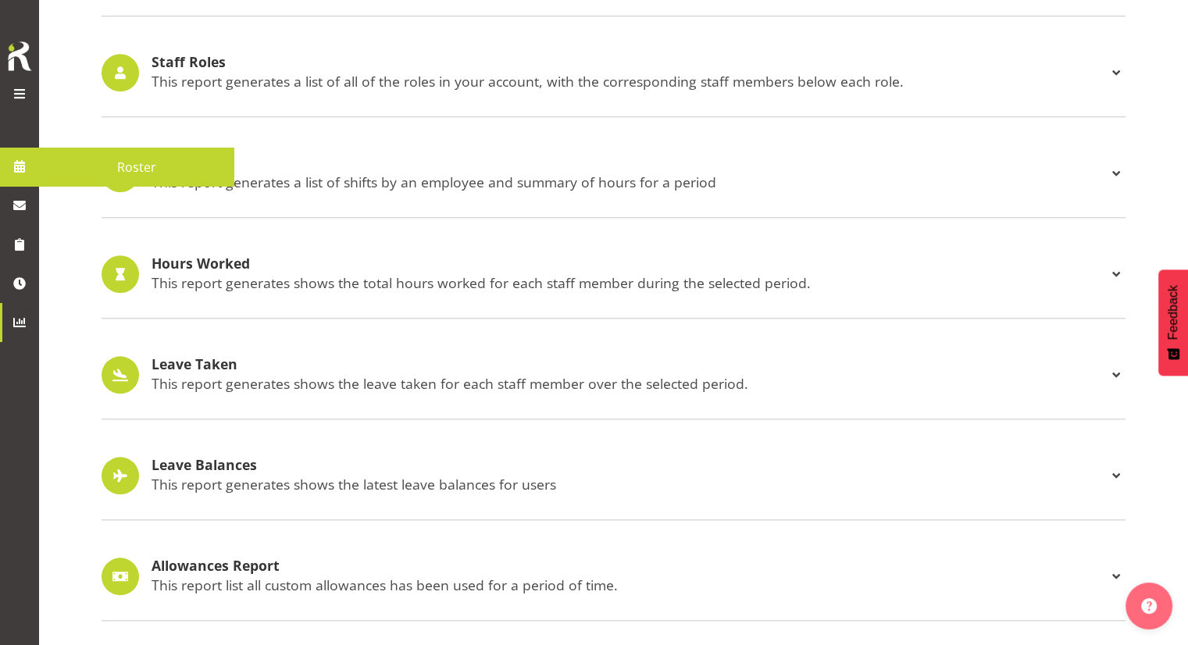
click at [27, 165] on span at bounding box center [19, 166] width 23 height 23
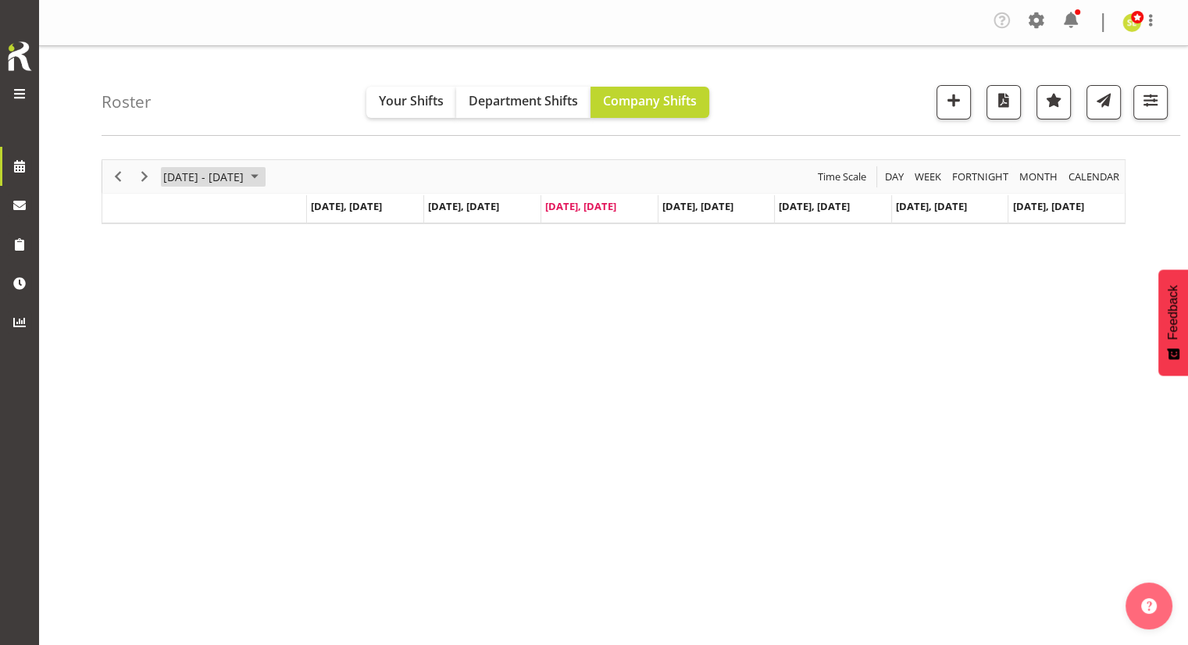
click at [244, 178] on span "[DATE] - [DATE]" at bounding box center [204, 177] width 84 height 20
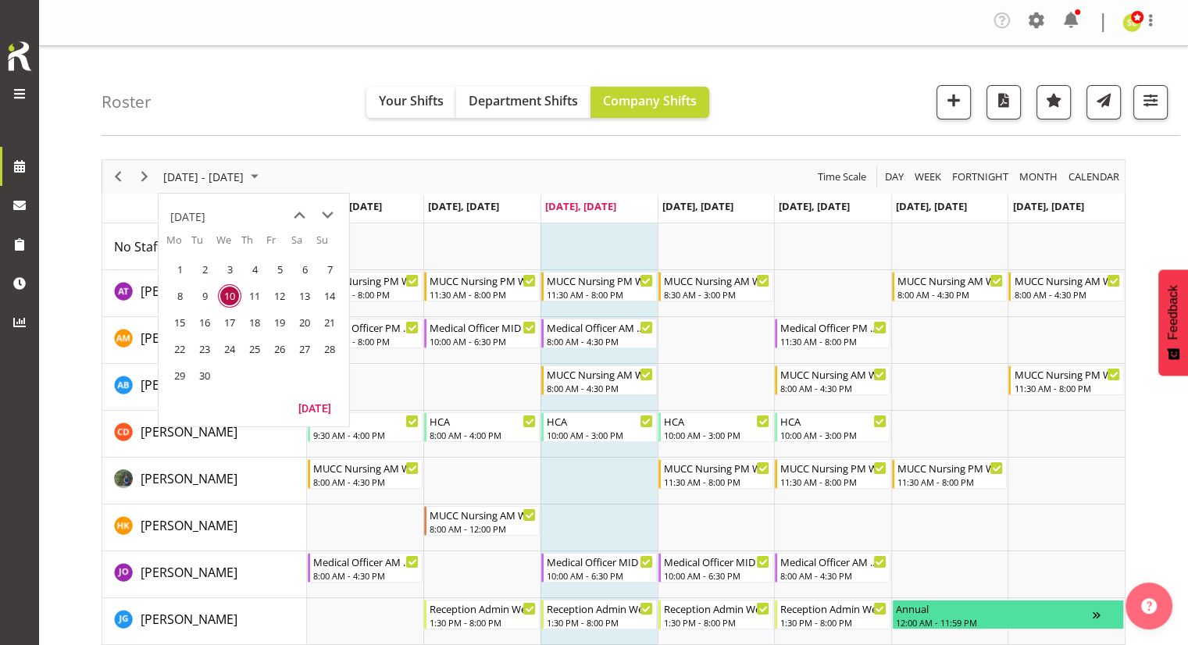
click at [325, 216] on span "next month" at bounding box center [327, 216] width 27 height 28
click at [184, 294] on span "6" at bounding box center [179, 295] width 23 height 23
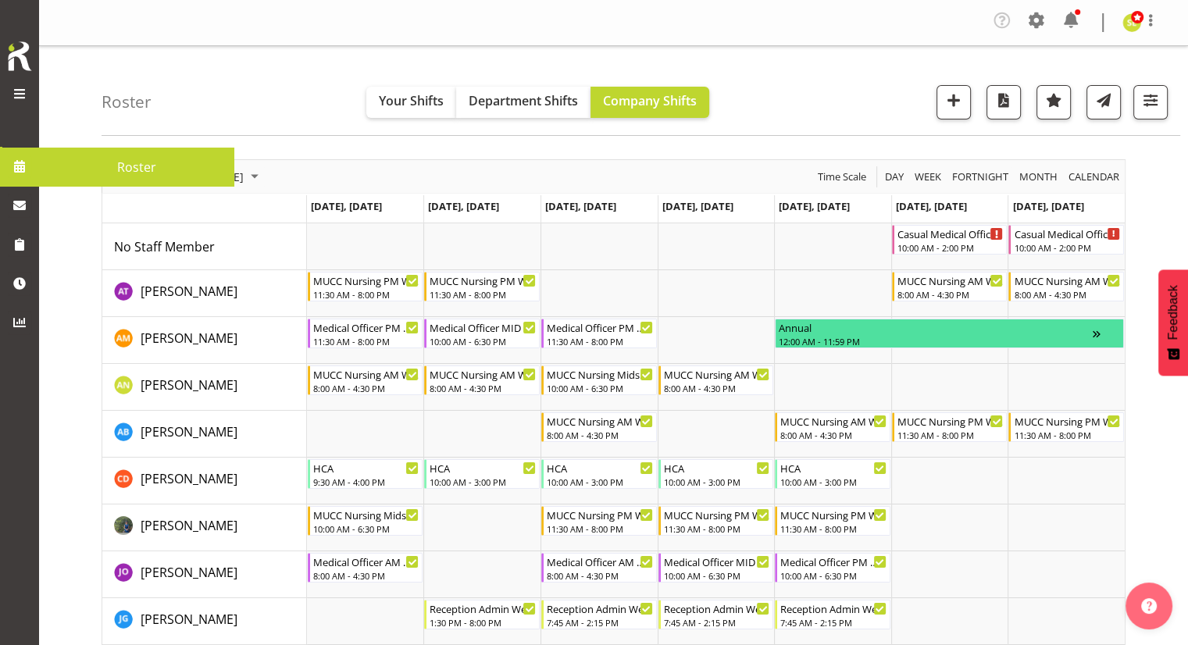
click at [21, 168] on span at bounding box center [19, 166] width 23 height 23
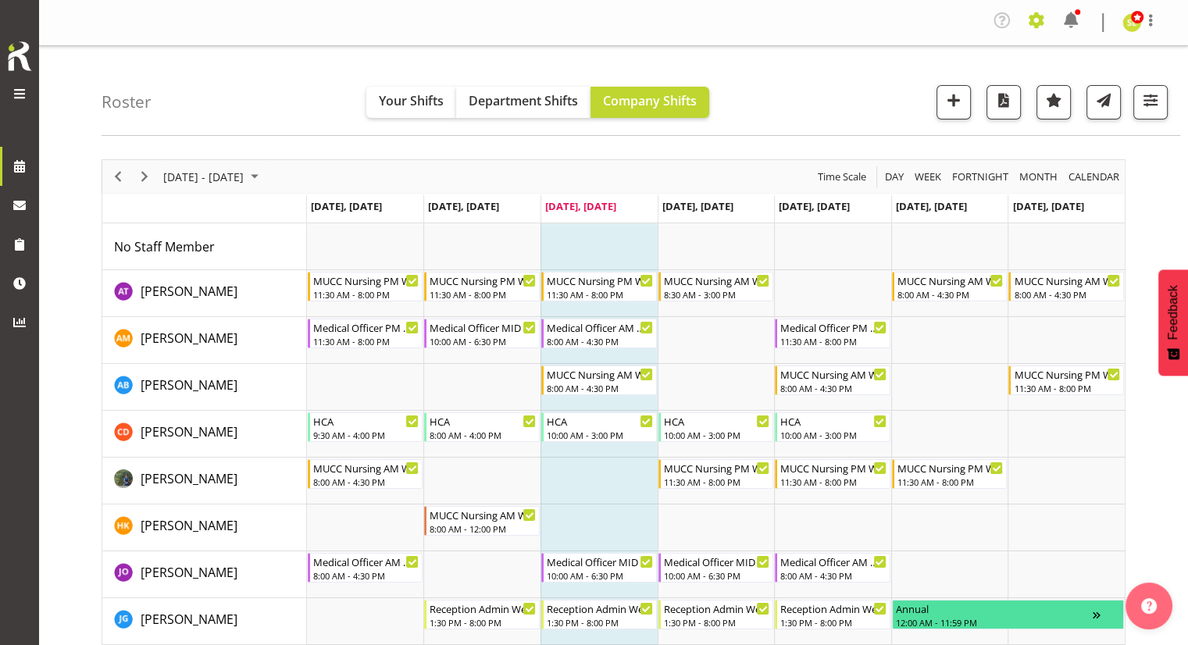
click at [1031, 32] on span at bounding box center [1036, 20] width 25 height 25
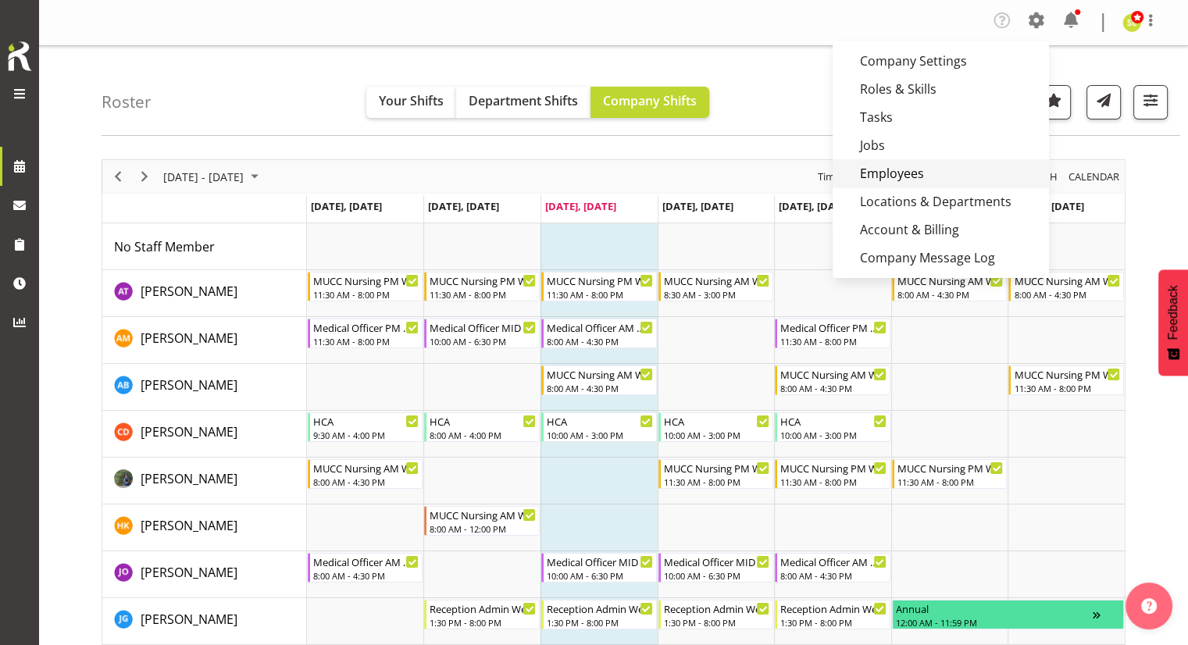
click at [883, 179] on link "Employees" at bounding box center [941, 173] width 216 height 28
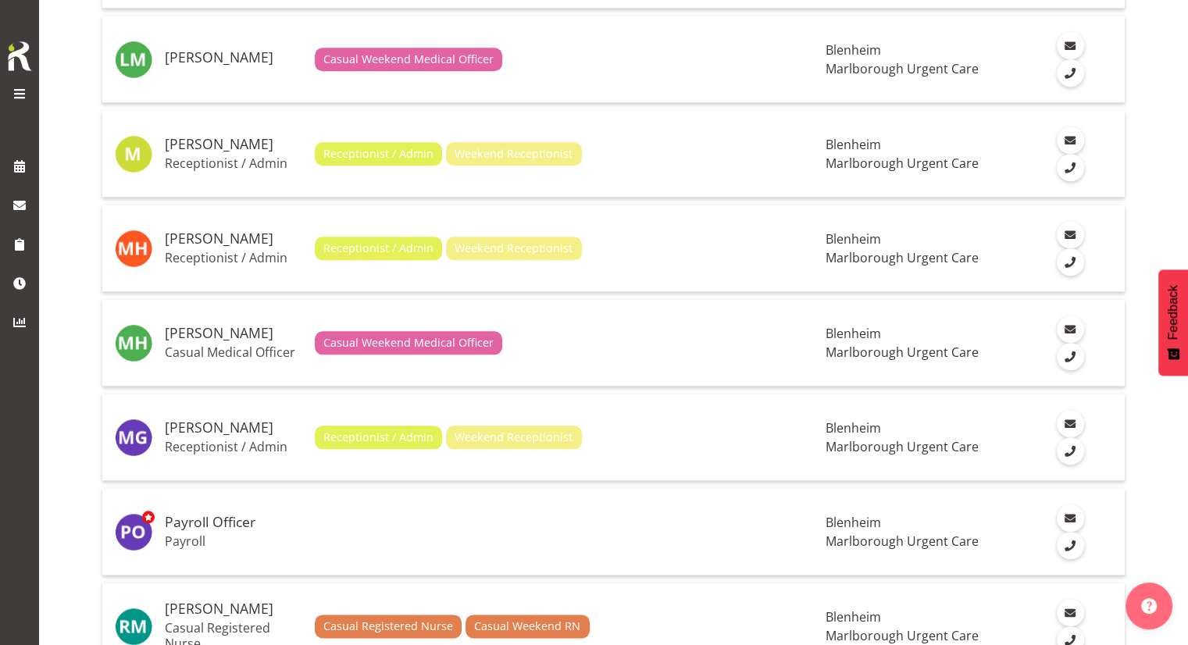
scroll to position [1624, 0]
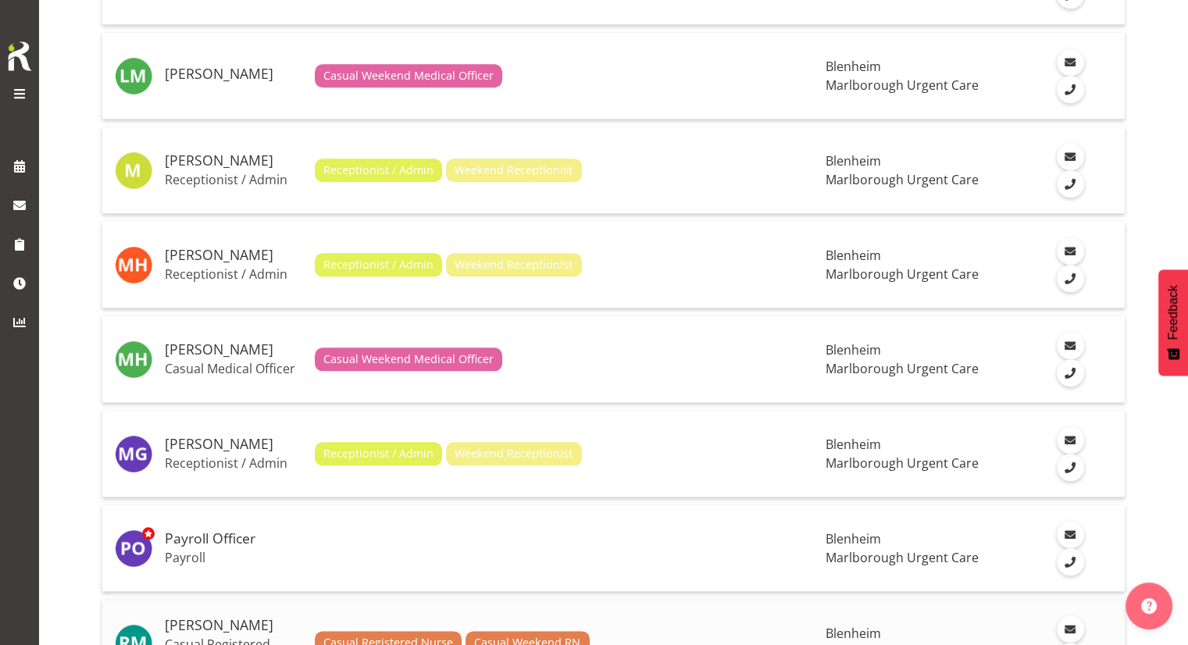
click at [259, 637] on p "Casual Registered Nurse" at bounding box center [233, 652] width 137 height 31
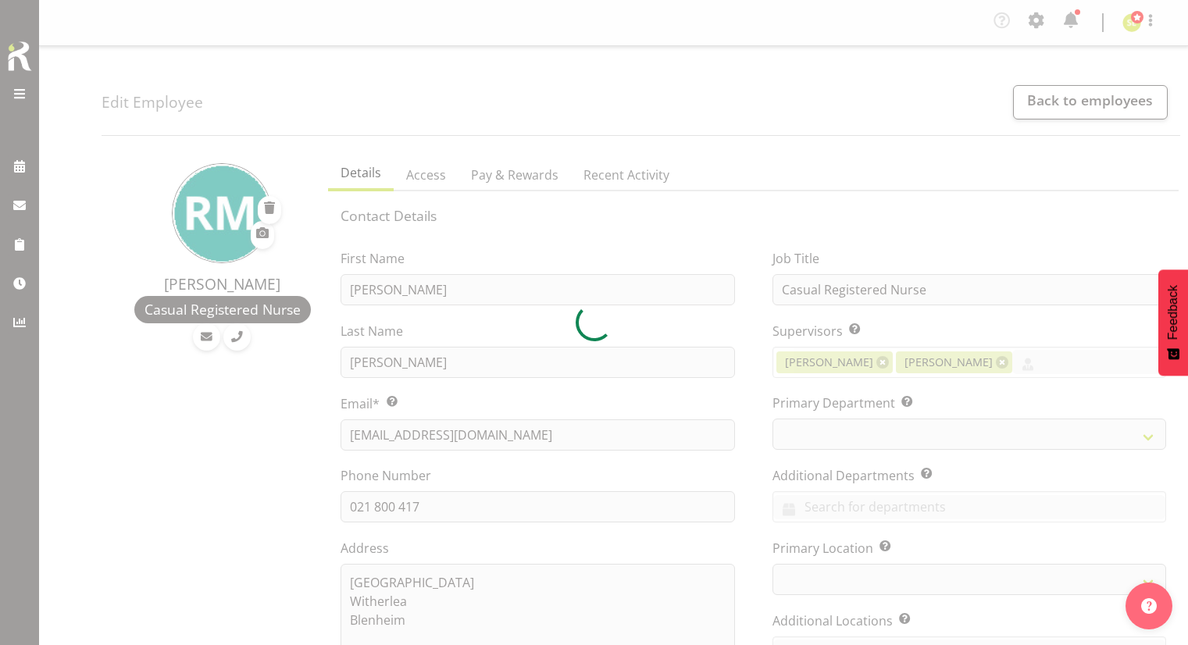
select select "TimelineWeek"
select select
select select "925"
select select
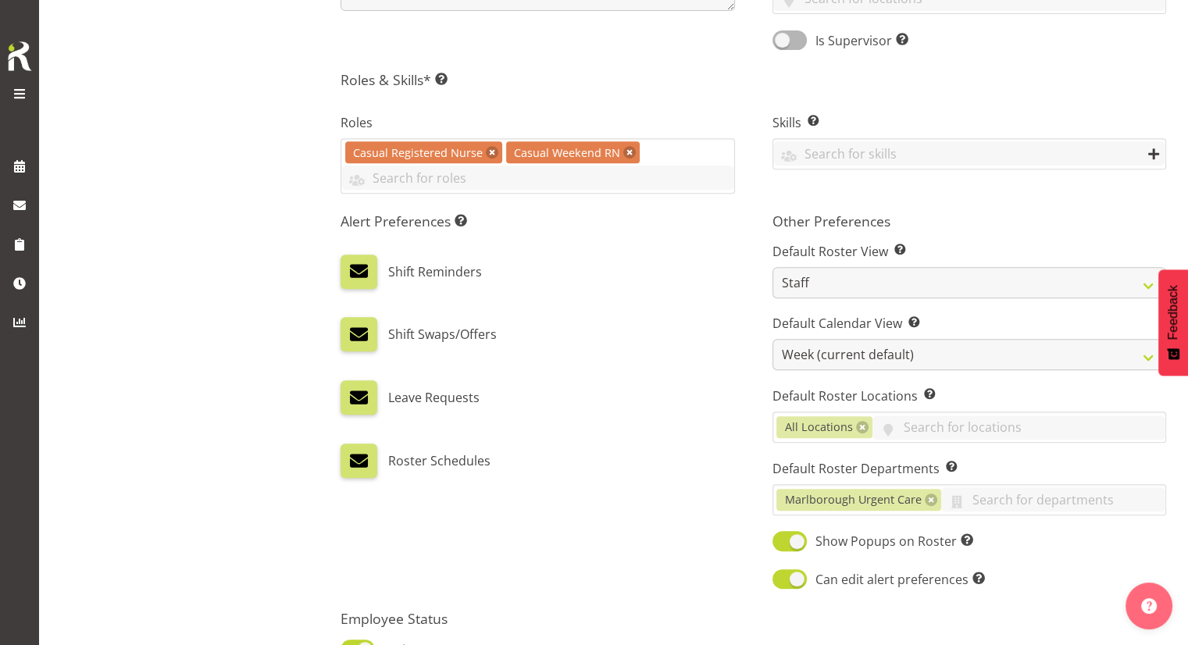
scroll to position [808, 0]
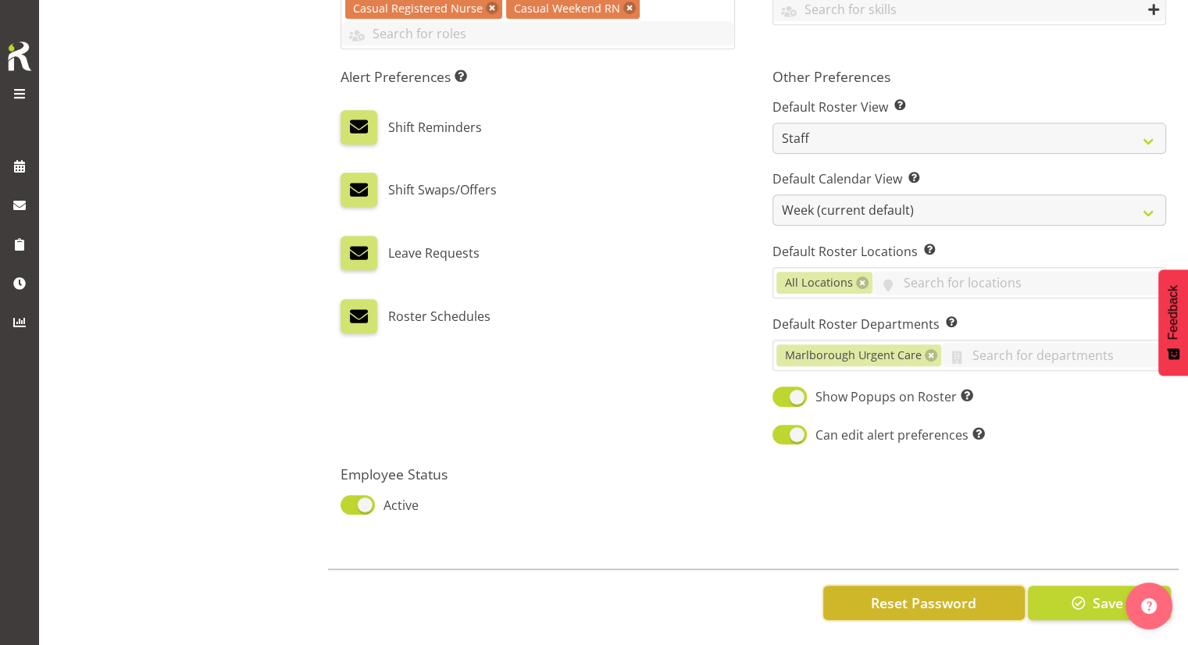
click at [892, 598] on span "Reset Password" at bounding box center [923, 603] width 105 height 20
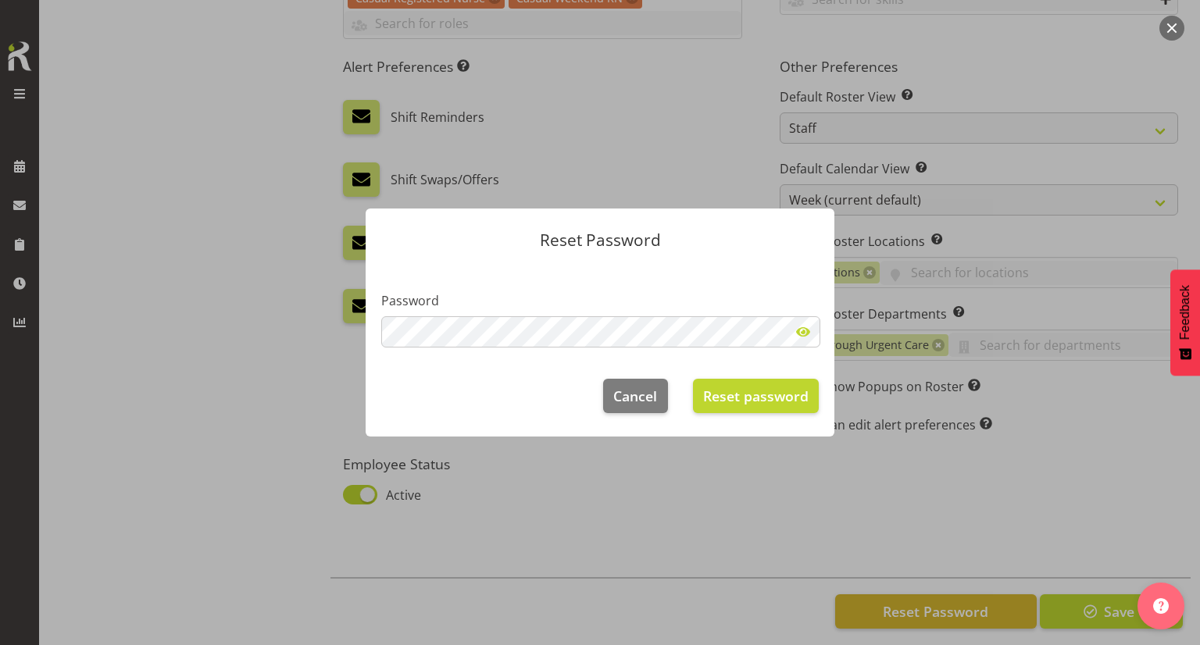
click at [803, 323] on span at bounding box center [802, 331] width 31 height 31
click at [737, 394] on span "Reset password" at bounding box center [755, 396] width 105 height 20
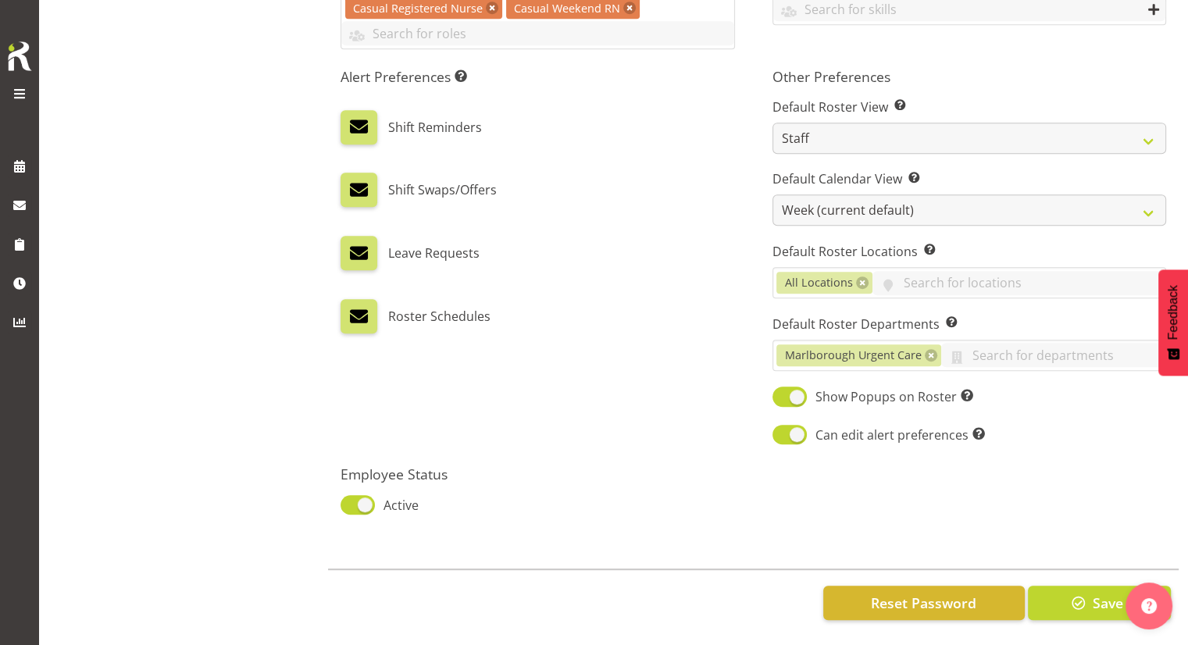
click at [1162, 577] on div at bounding box center [1149, 602] width 47 height 55
click at [1071, 593] on span "button" at bounding box center [1079, 603] width 20 height 20
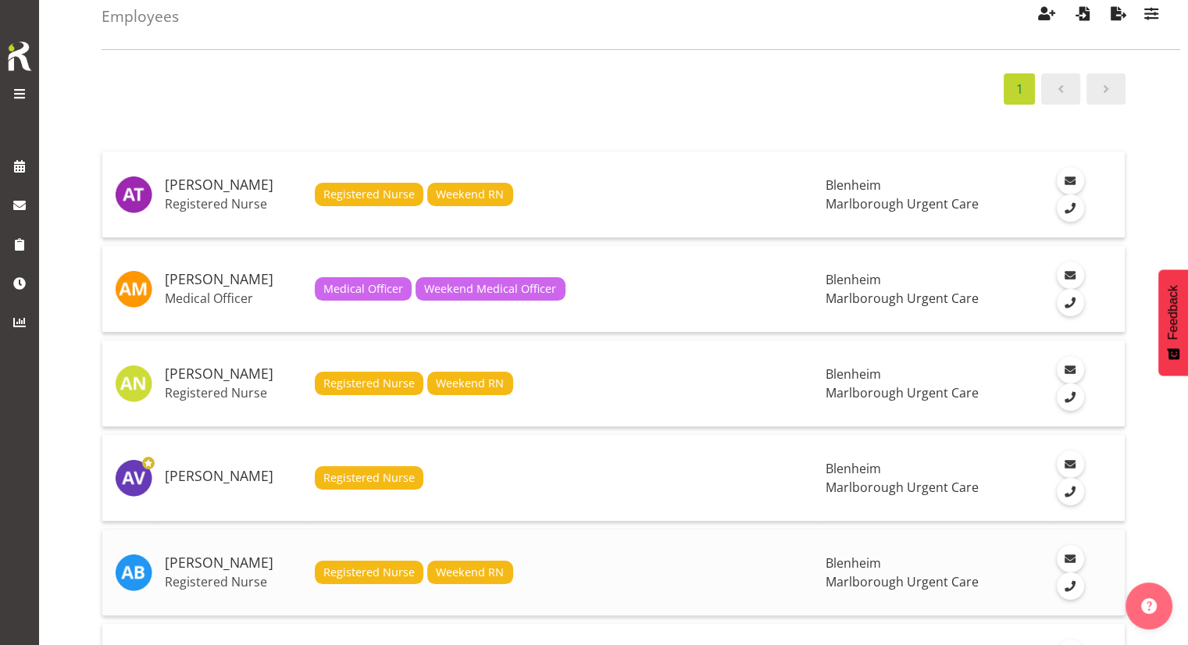
scroll to position [87, 0]
click at [237, 573] on p "Registered Nurse" at bounding box center [233, 581] width 137 height 16
click at [187, 555] on h5 "[PERSON_NAME]" at bounding box center [233, 563] width 137 height 16
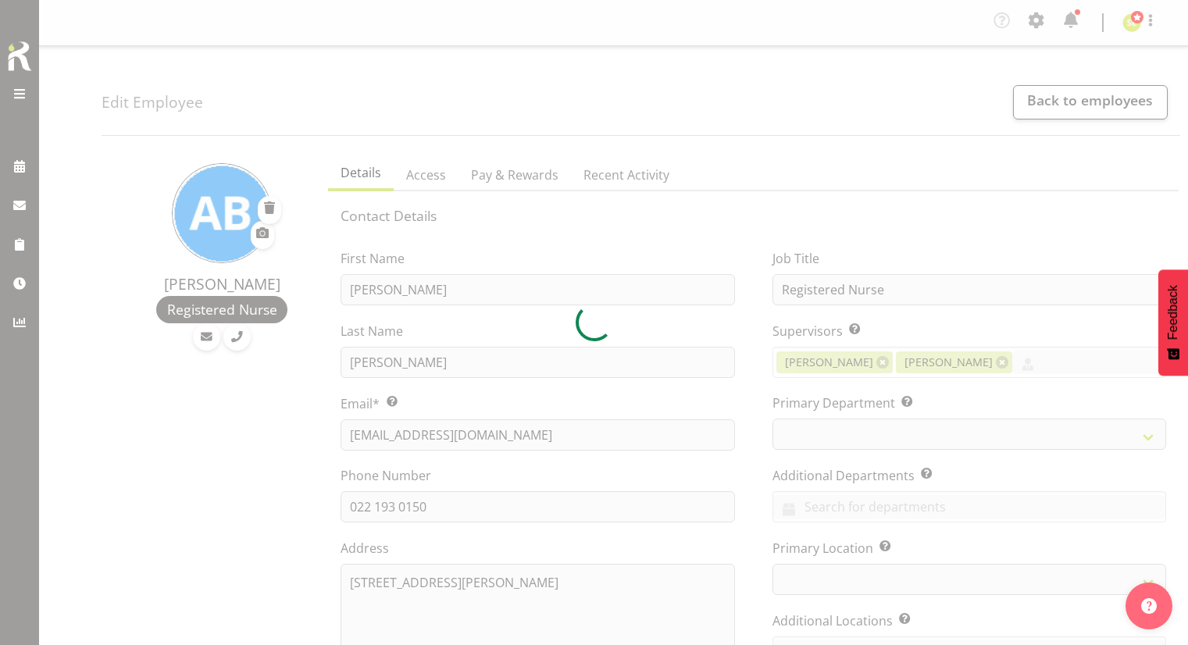
select select "TimelineWeek"
select select
select select "925"
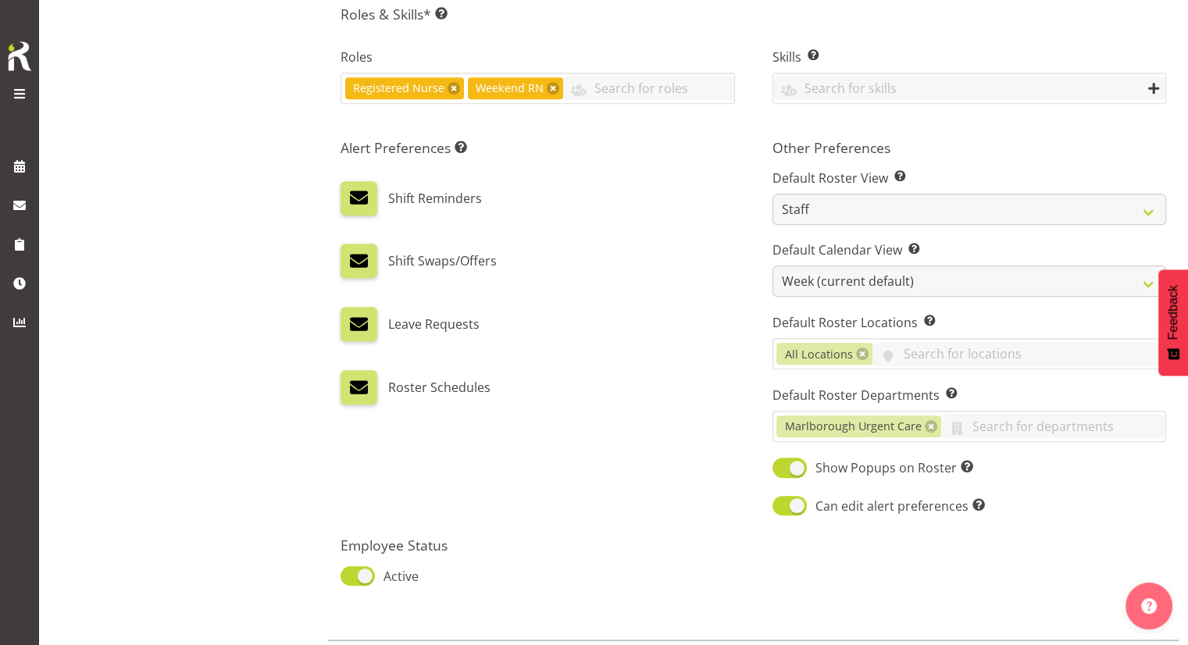
scroll to position [800, 0]
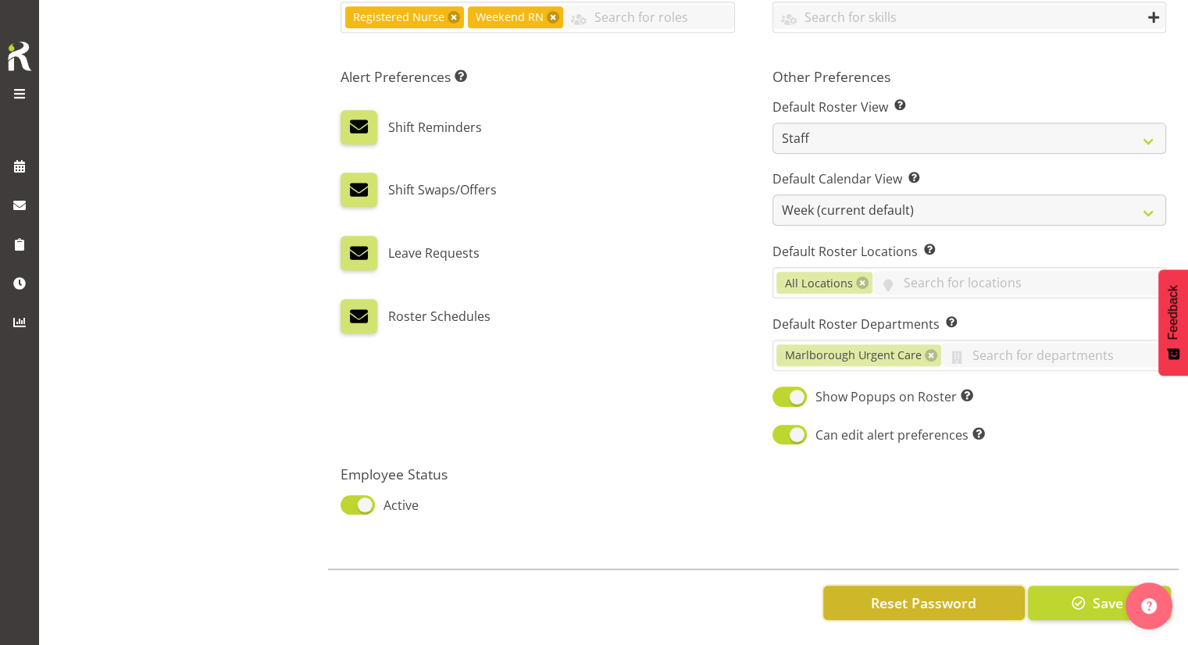
click at [873, 593] on span "Reset Password" at bounding box center [923, 603] width 105 height 20
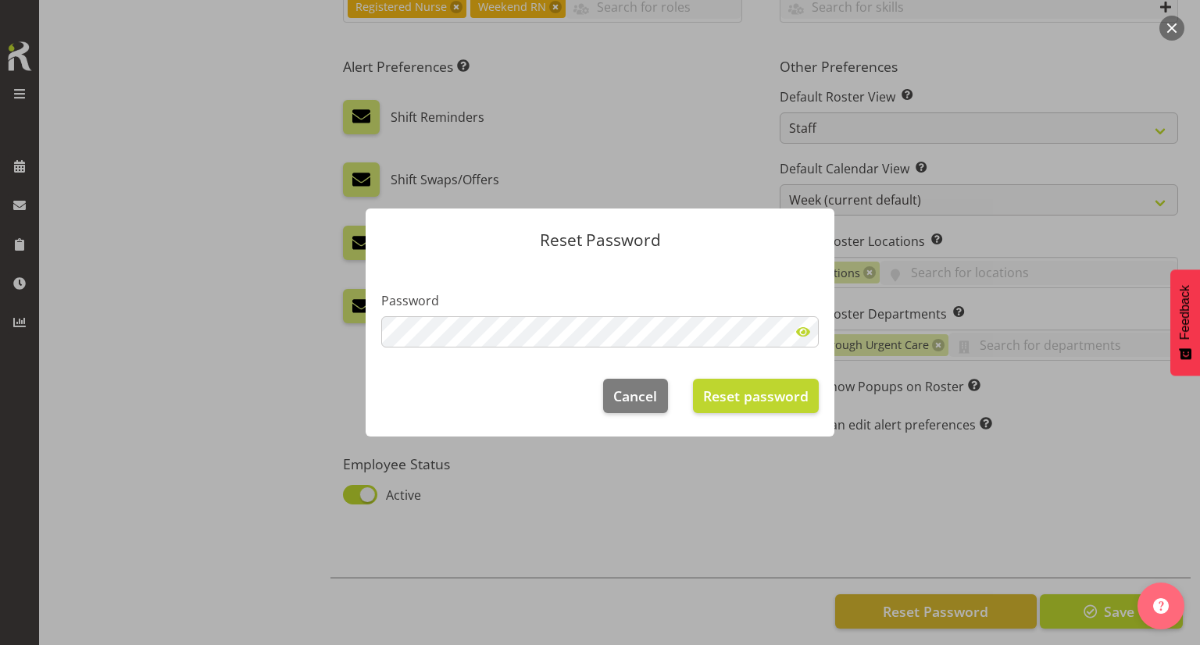
click at [801, 338] on span at bounding box center [802, 331] width 31 height 31
click at [762, 388] on span "Reset password" at bounding box center [755, 396] width 105 height 20
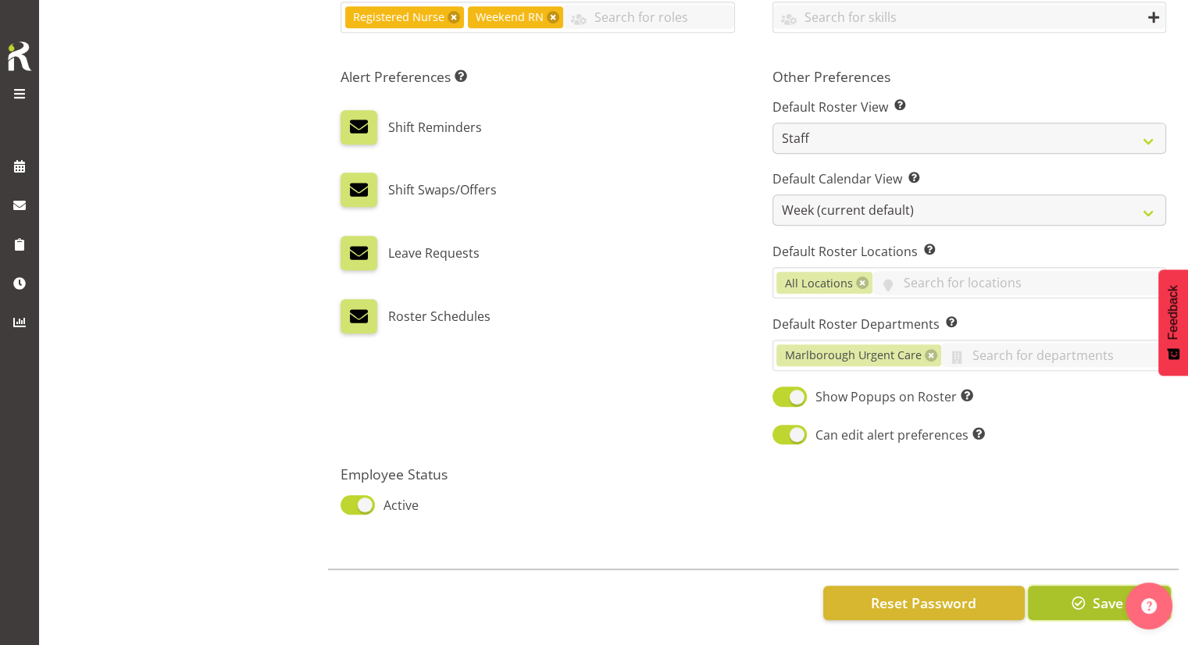
click at [1076, 586] on button "Save" at bounding box center [1099, 603] width 143 height 34
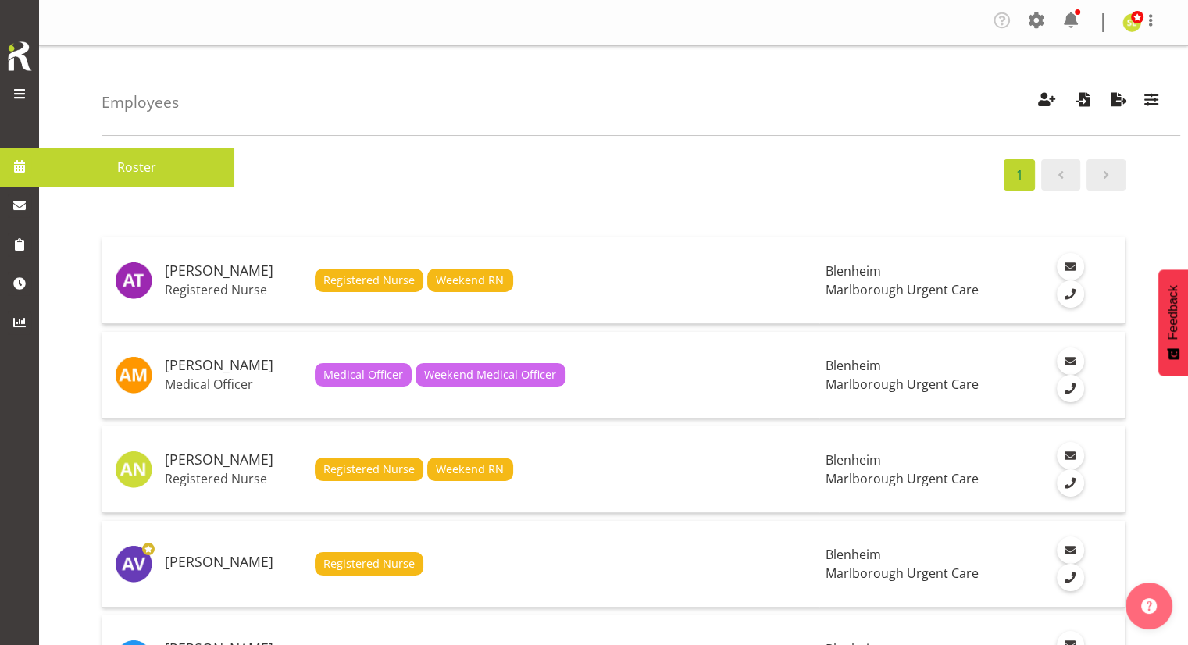
click at [20, 162] on span at bounding box center [19, 166] width 23 height 23
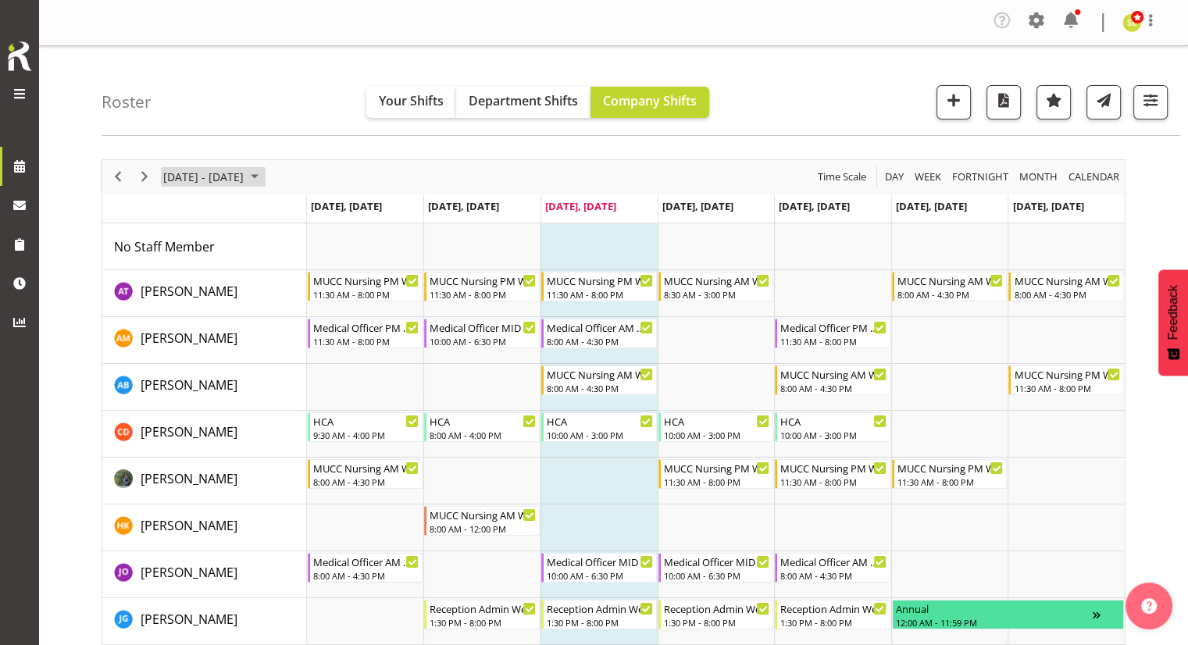
click at [245, 178] on span "[DATE] - [DATE]" at bounding box center [204, 177] width 84 height 20
